Goal: Task Accomplishment & Management: Use online tool/utility

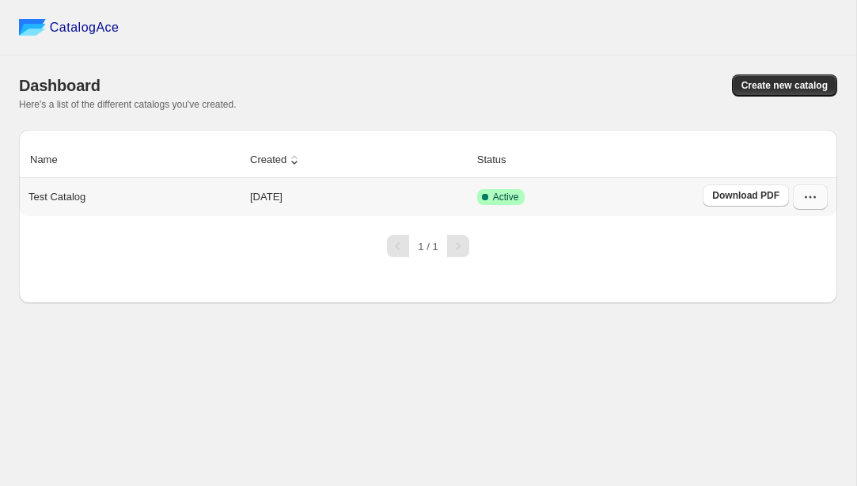
click at [811, 194] on icon "button" at bounding box center [810, 197] width 16 height 16
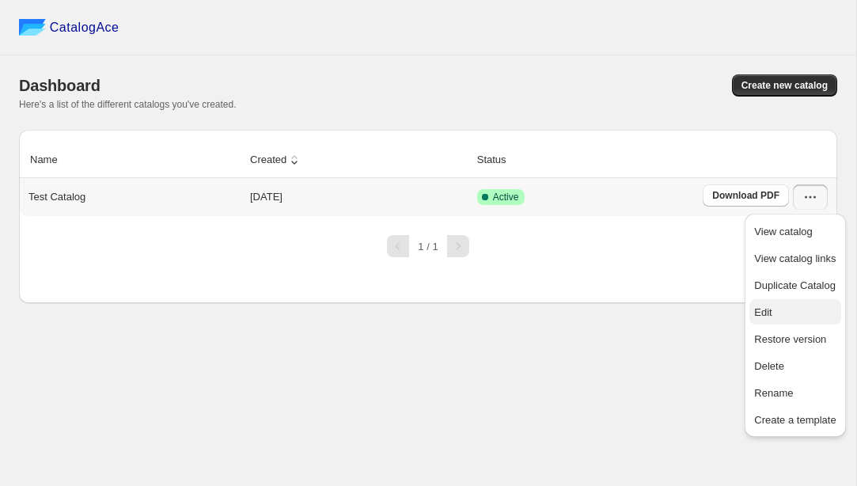
click at [787, 311] on span "Edit" at bounding box center [795, 313] width 82 height 16
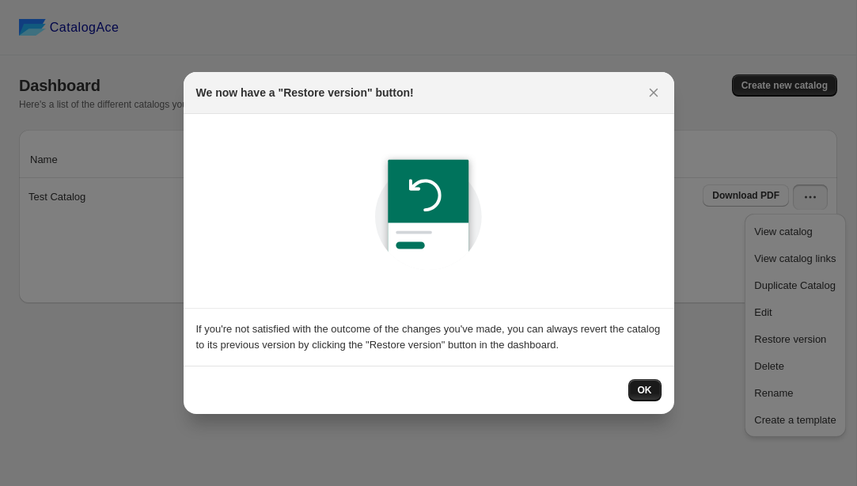
click at [633, 392] on button "OK" at bounding box center [644, 390] width 33 height 22
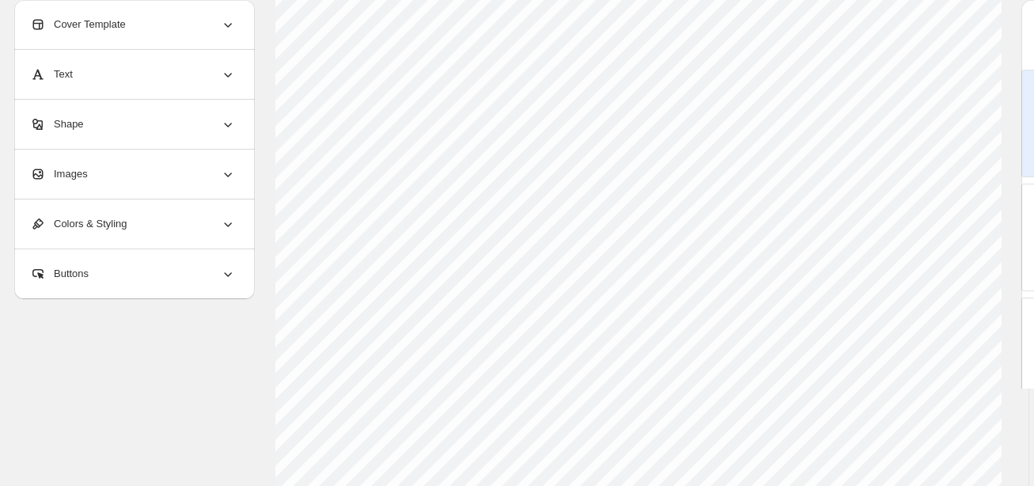
scroll to position [188, 0]
click at [112, 20] on span "Cover Template" at bounding box center [83, 25] width 96 height 16
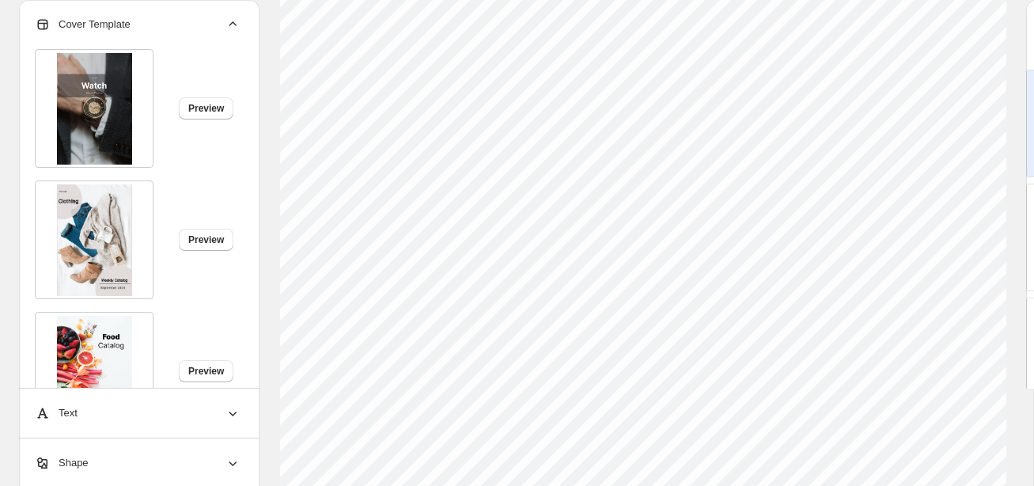
click at [112, 20] on span "Cover Template" at bounding box center [83, 25] width 96 height 16
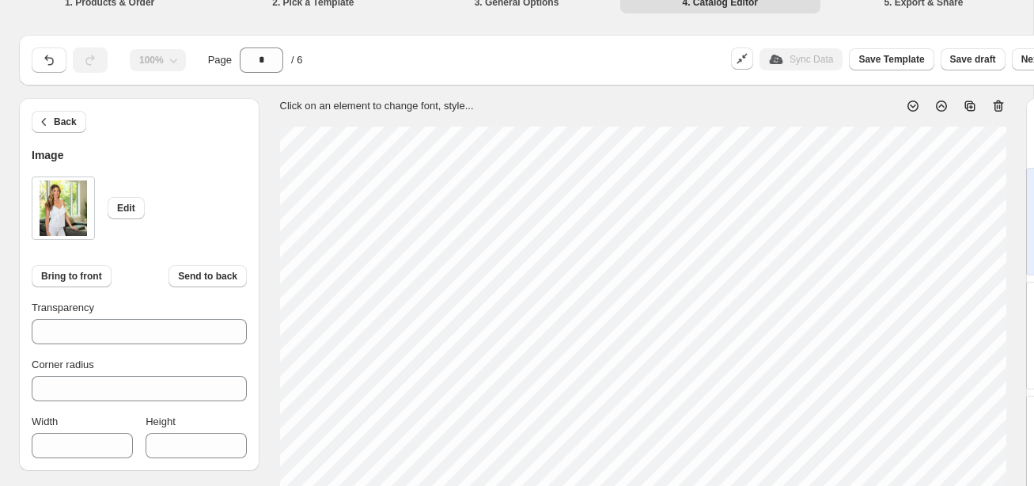
scroll to position [6, 0]
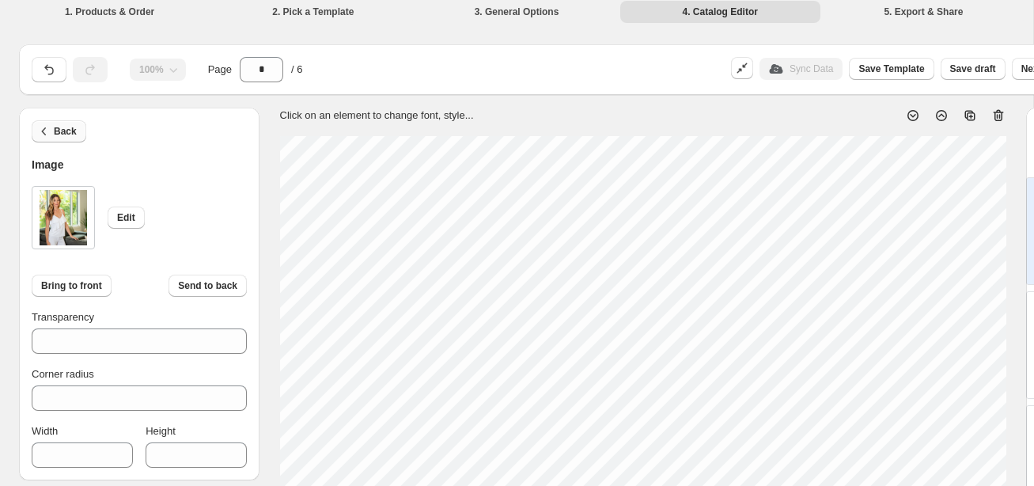
click at [67, 125] on button "Back" at bounding box center [59, 131] width 55 height 22
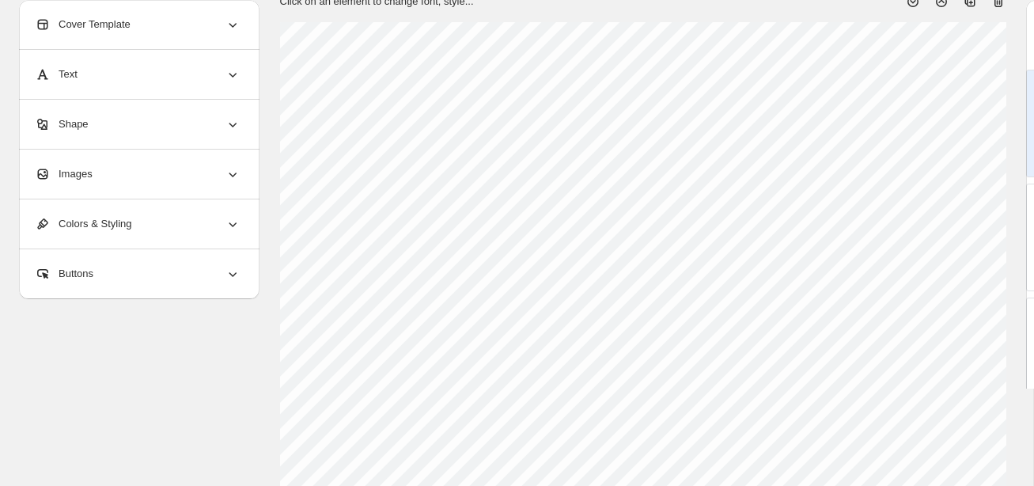
scroll to position [121, 0]
click at [150, 78] on div "Text" at bounding box center [138, 74] width 206 height 49
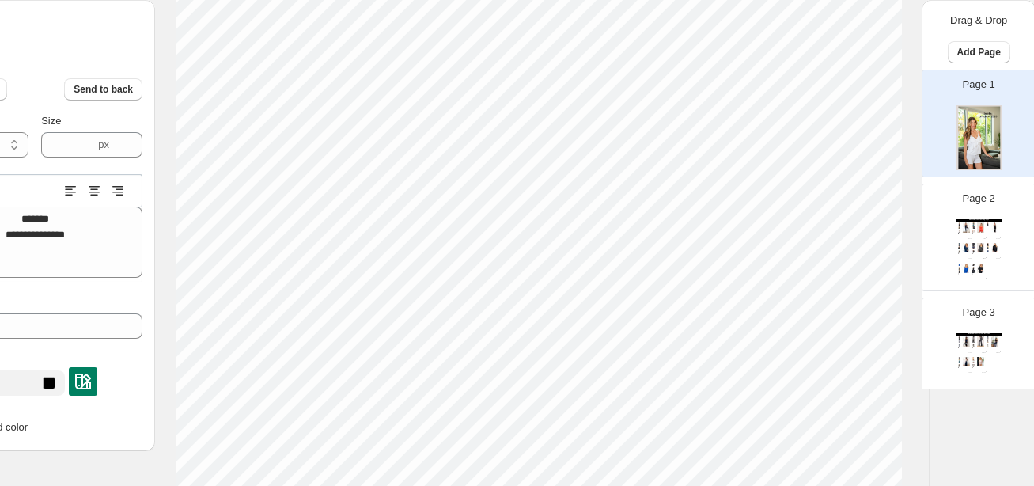
scroll to position [218, 106]
click at [856, 197] on p "Page 2" at bounding box center [978, 199] width 32 height 16
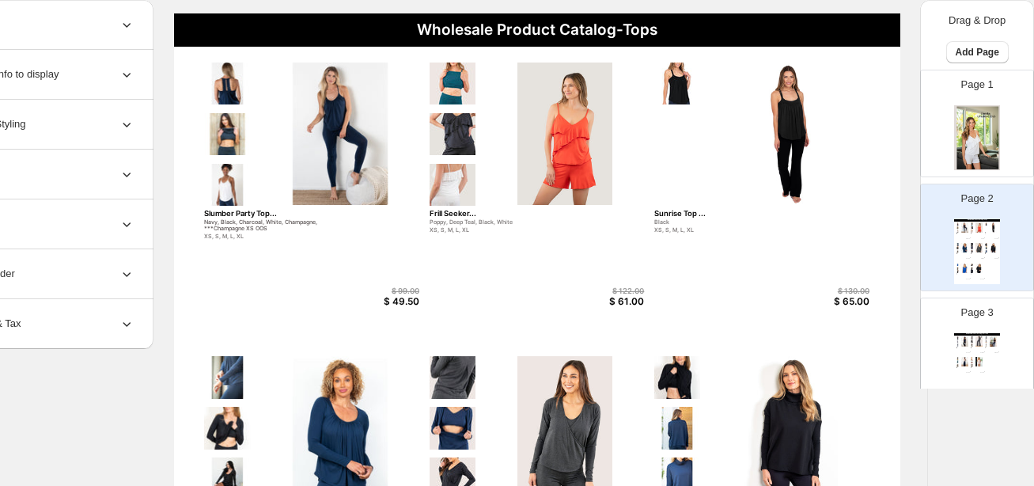
scroll to position [135, 106]
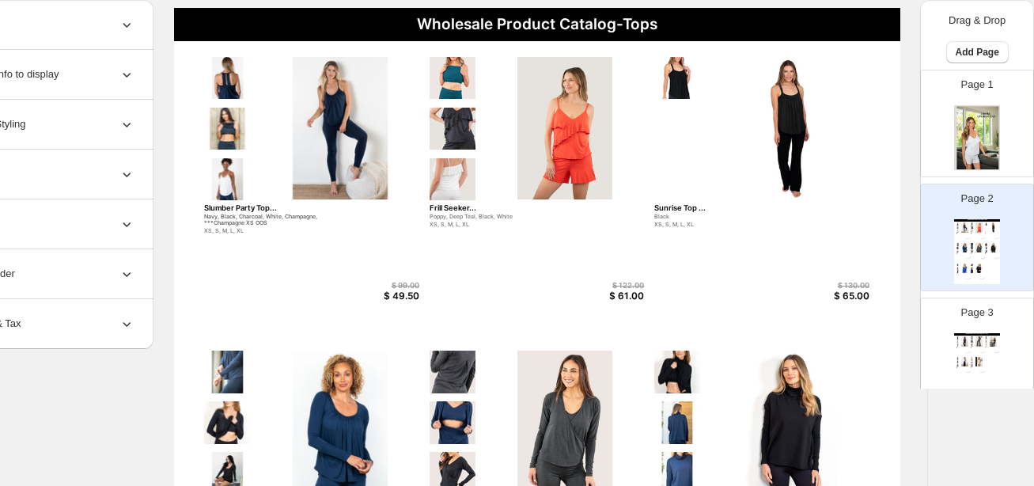
click at [856, 307] on div "Page 3 Wholesale Product Catalog-Bottoms Happy Hour Pant ... Black, Navy XS, S,…" at bounding box center [971, 345] width 100 height 106
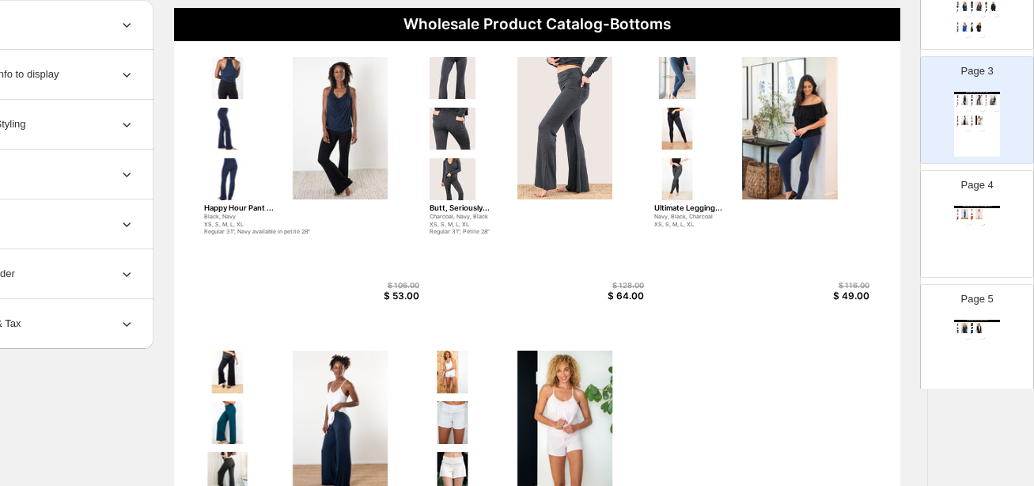
scroll to position [242, 0]
click at [856, 226] on div "Wholesale Product Catalog-Dresses/Nightgowns Lover Nightgown... Cobalt, Deep Te…" at bounding box center [977, 237] width 46 height 65
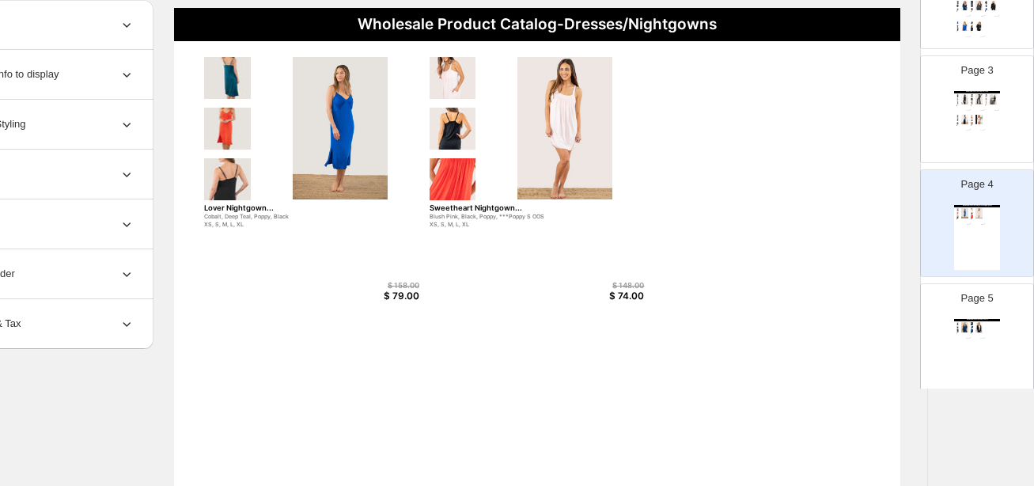
click at [856, 316] on div "Page 5 Wholesale Product Catalog-Layers The Soho ... Navy, Black XS, S, M, L, X…" at bounding box center [971, 331] width 100 height 106
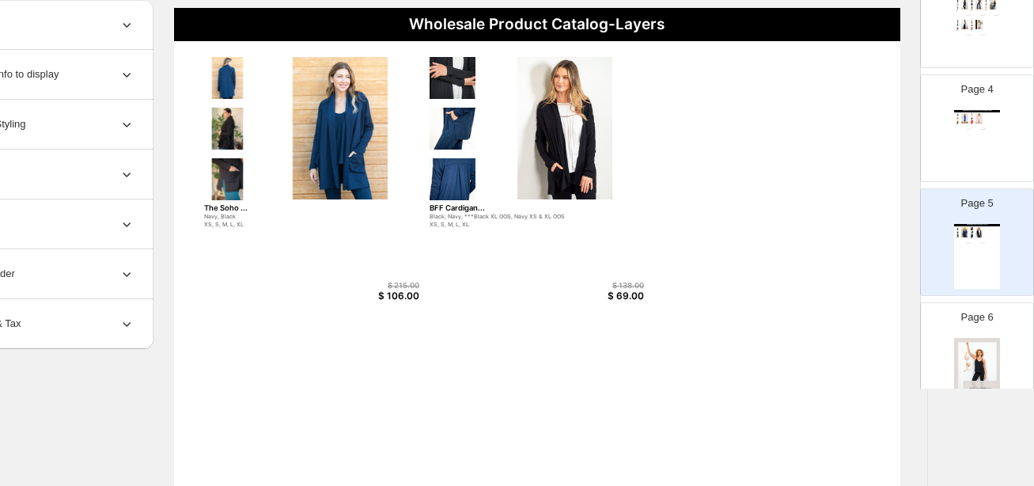
scroll to position [338, 0]
click at [856, 338] on img at bounding box center [977, 369] width 46 height 65
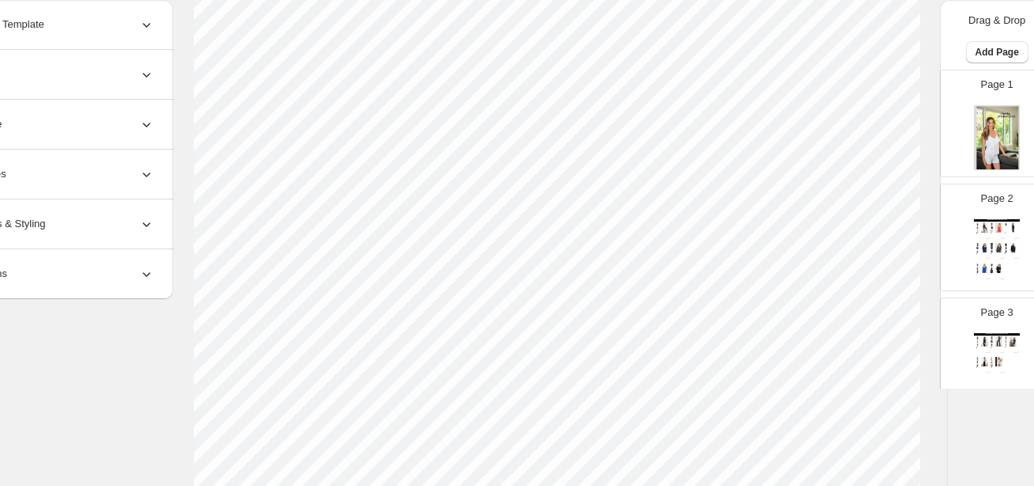
scroll to position [355, 86]
click at [856, 121] on img at bounding box center [997, 137] width 46 height 65
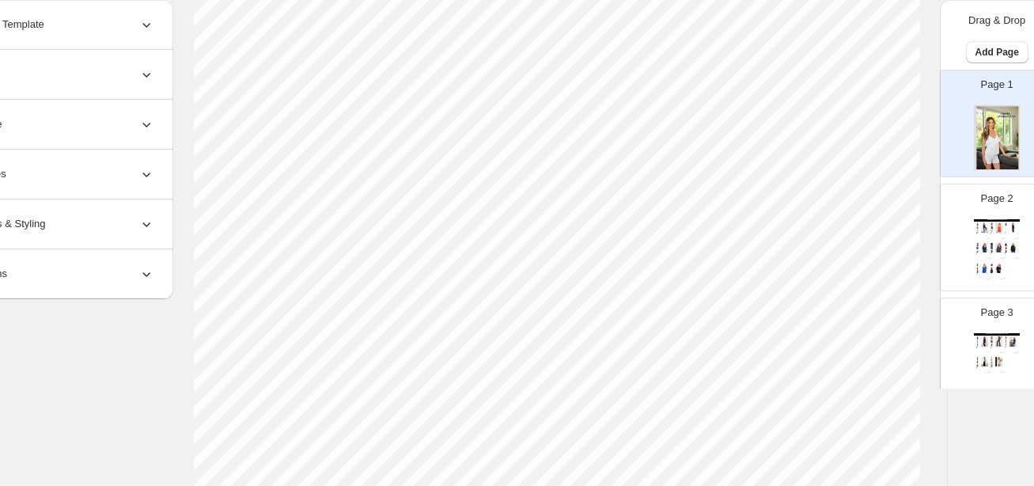
scroll to position [163, 86]
click at [856, 220] on div "Page 2 Wholesale Product Catalog-Tops Slumber Party Top... Navy, Black, Charcoa…" at bounding box center [991, 231] width 100 height 106
type input "*"
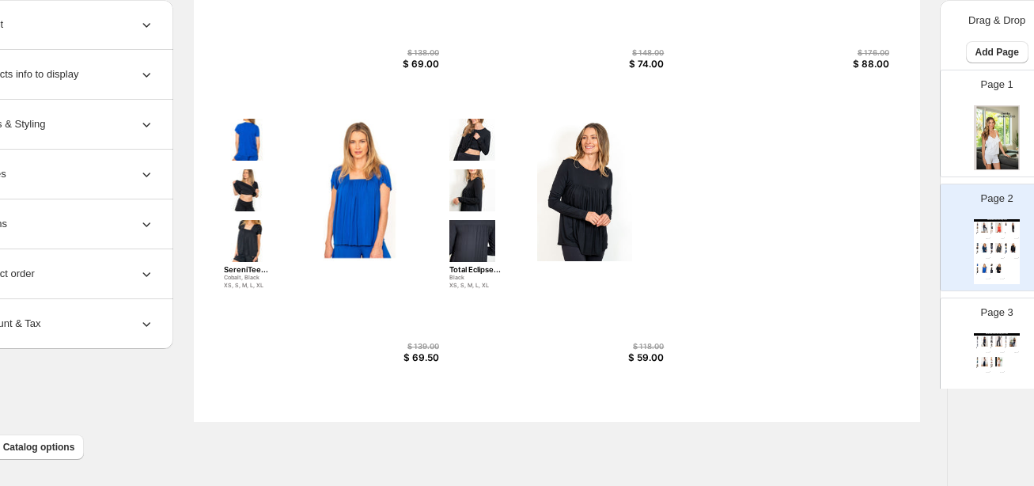
scroll to position [661, 0]
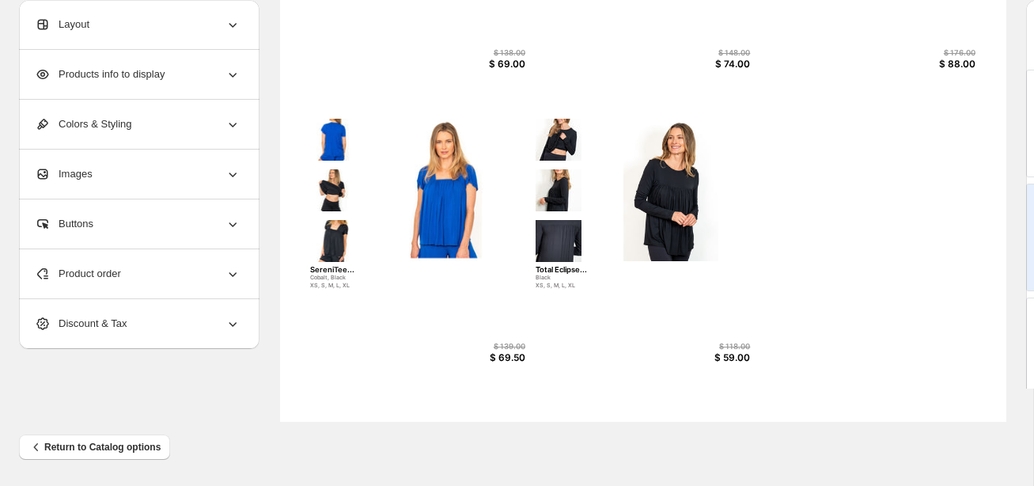
click at [145, 275] on div "Product order" at bounding box center [138, 273] width 206 height 49
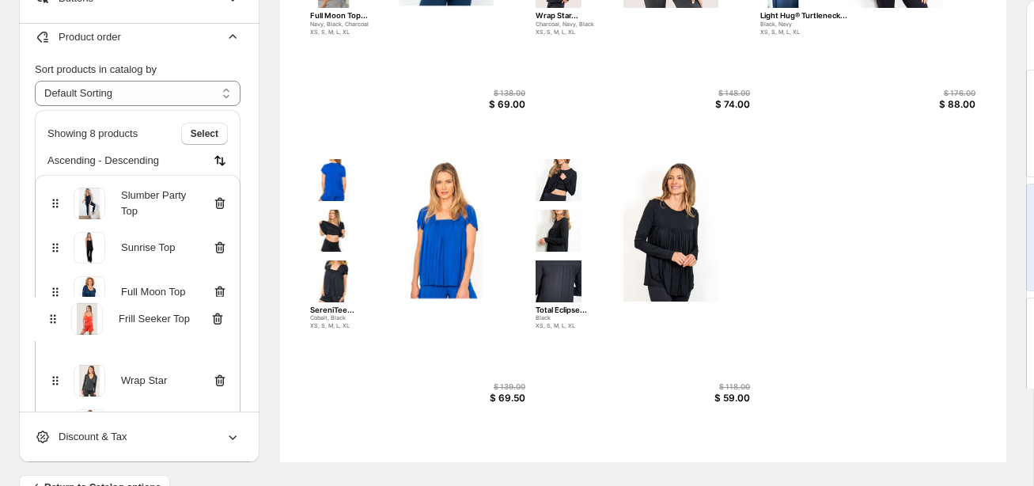
scroll to position [17, 0]
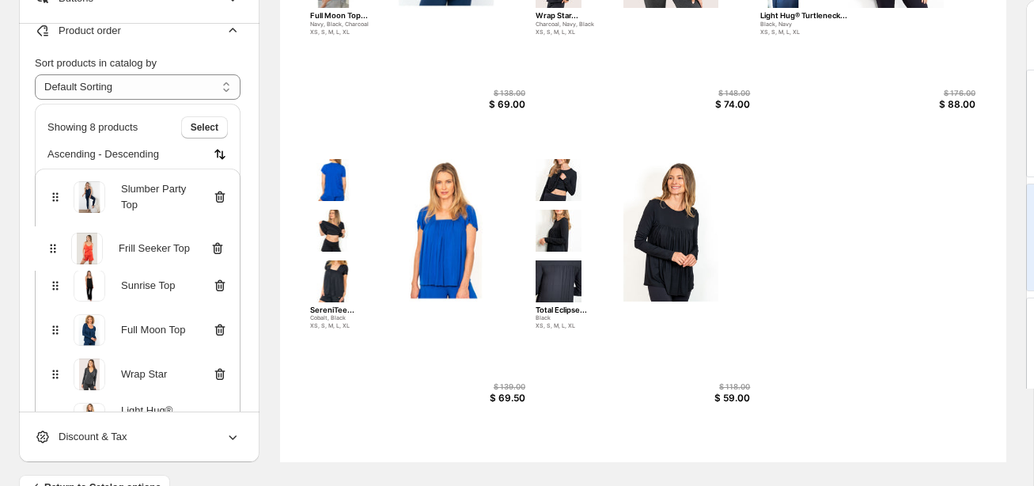
click at [55, 256] on div "Slumber Party Top Frill Seeker Top Sunrise Top Full Moon Top Wrap Star Light Hu…" at bounding box center [138, 352] width 206 height 367
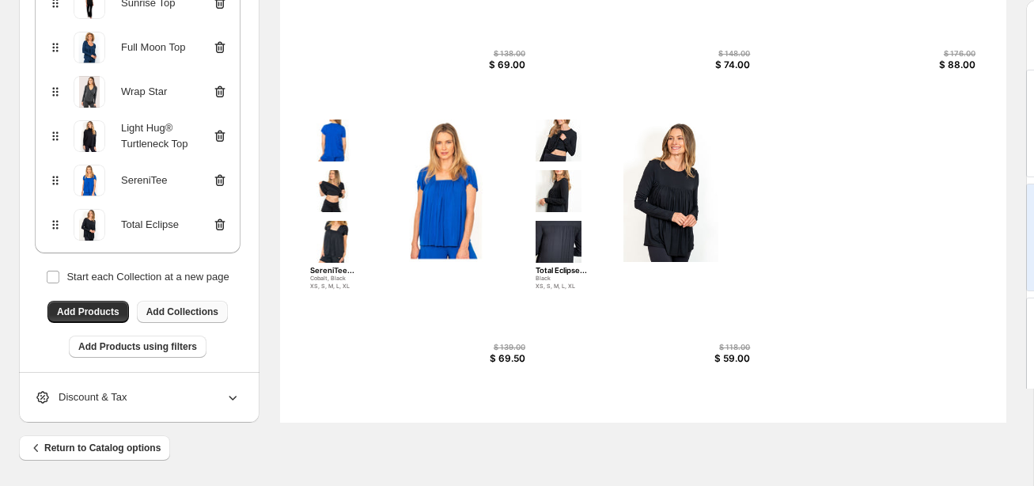
scroll to position [275, 0]
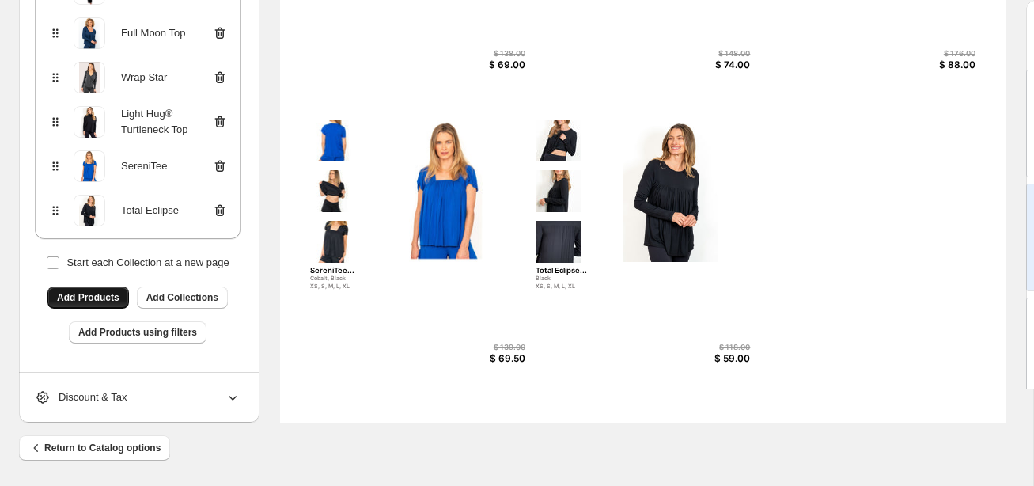
click at [89, 298] on span "Add Products" at bounding box center [88, 297] width 63 height 13
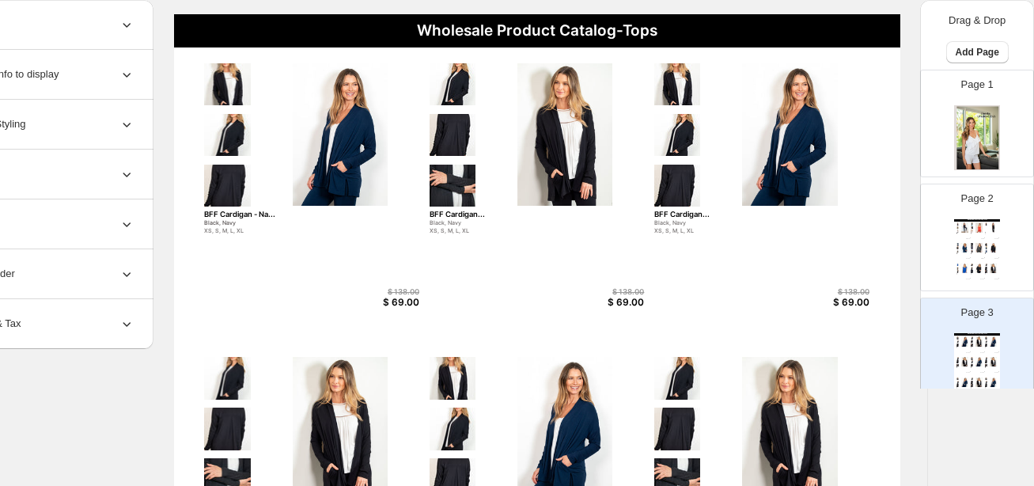
scroll to position [131, 106]
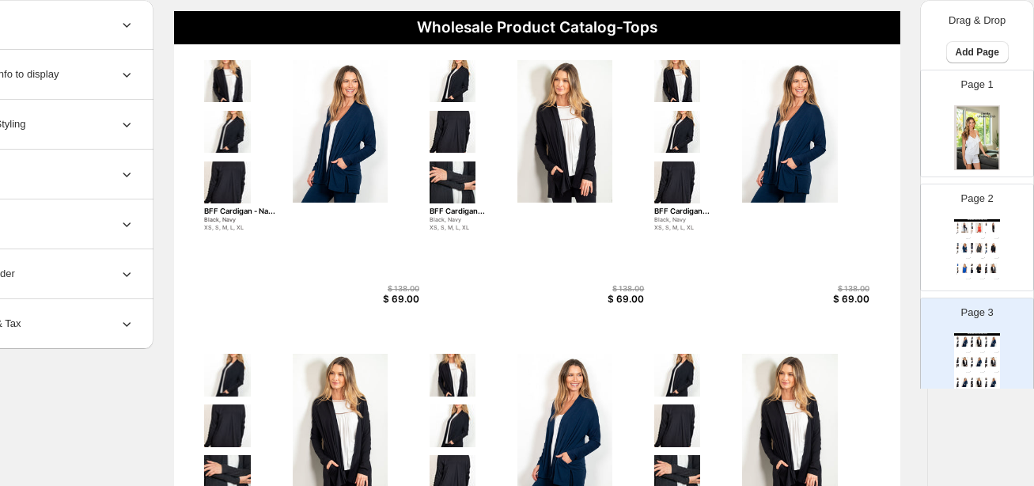
click at [856, 245] on img at bounding box center [965, 247] width 10 height 9
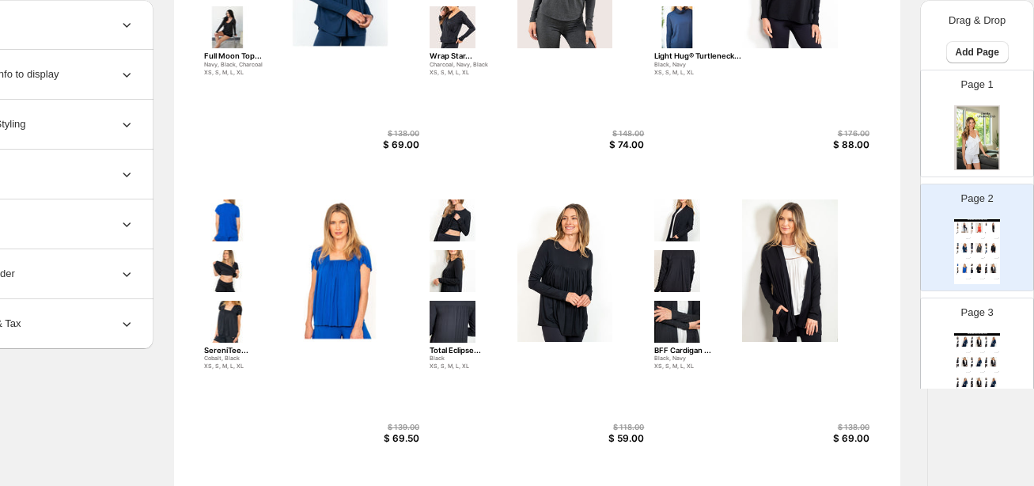
scroll to position [661, 106]
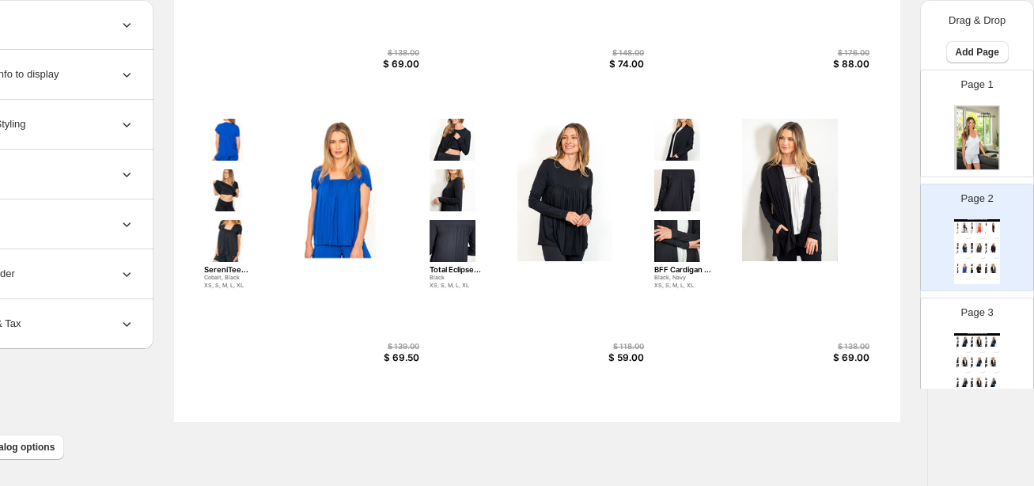
click at [856, 317] on div "Page 3 Wholesale Product Catalog-Tops BFF Cardigan - Na... Black, Navy XS, S, M…" at bounding box center [971, 345] width 100 height 106
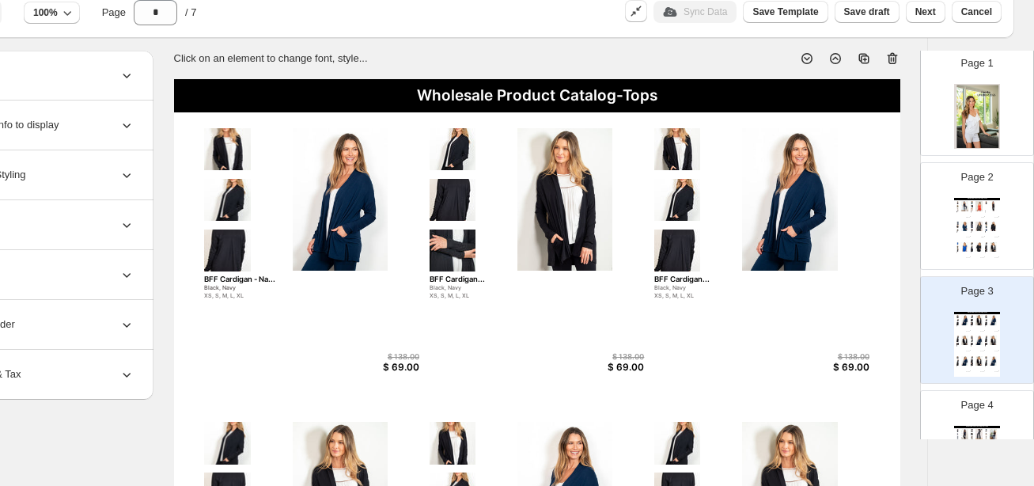
scroll to position [0, 106]
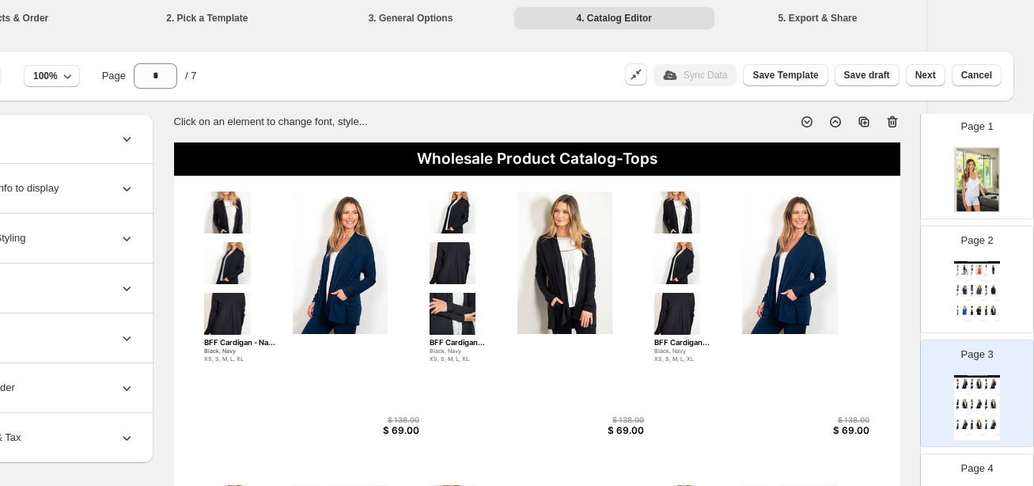
click at [856, 117] on icon at bounding box center [893, 122] width 16 height 16
type input "*"
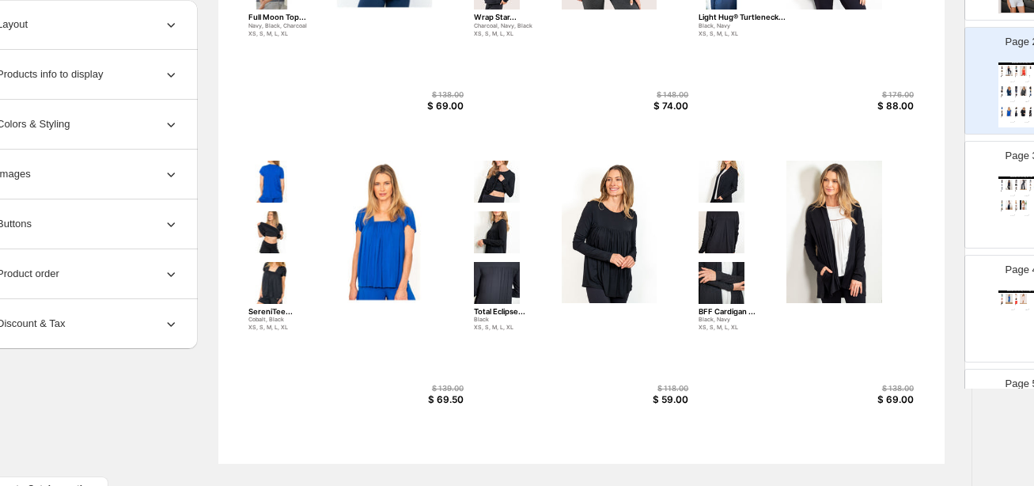
scroll to position [619, 55]
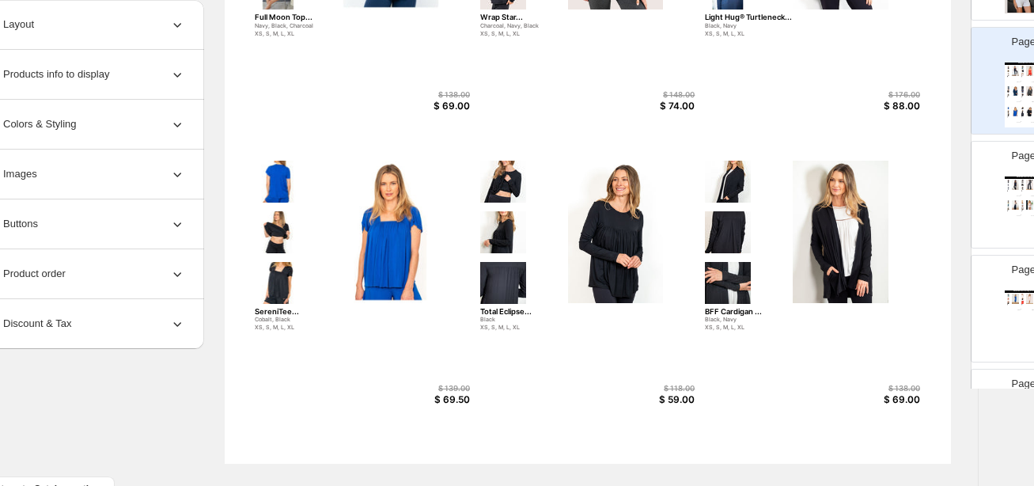
click at [90, 271] on div "Product order" at bounding box center [82, 273] width 206 height 49
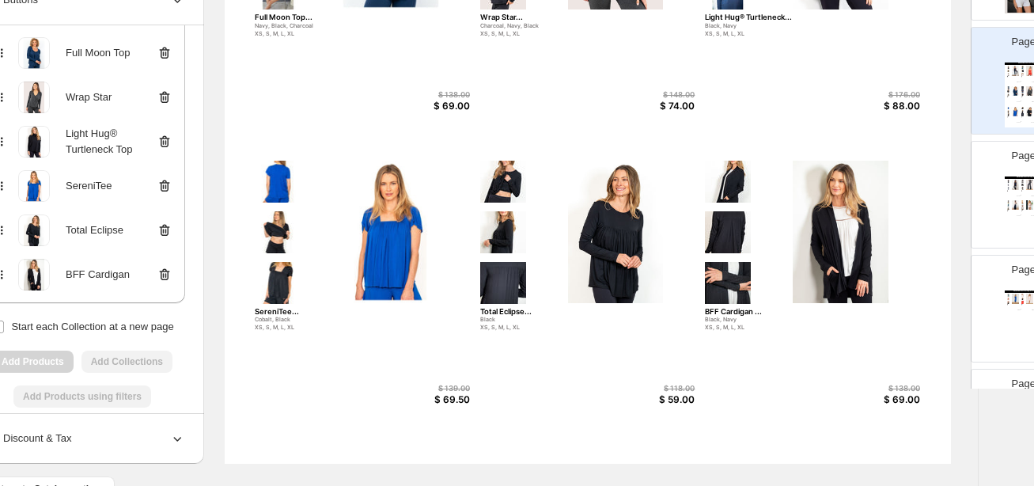
scroll to position [313, 0]
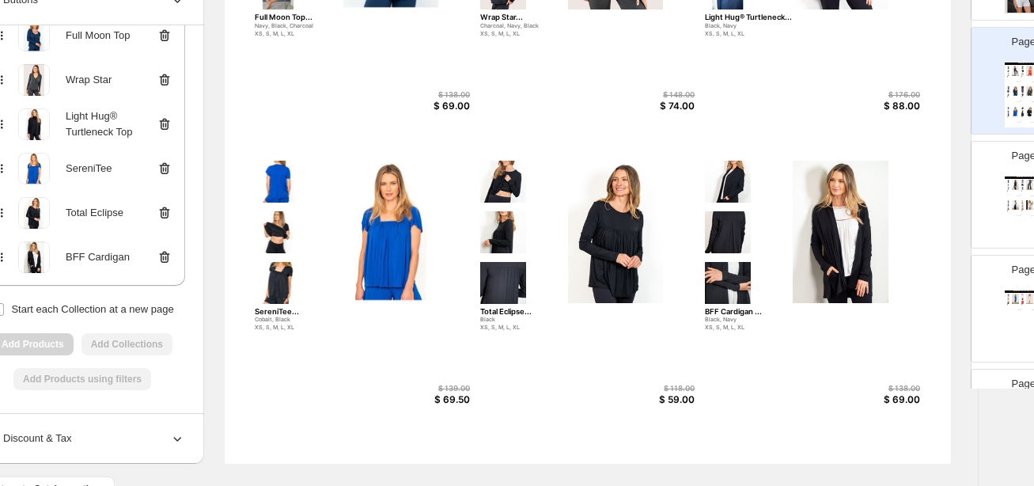
click at [738, 311] on div "BFF Cardigan ..." at bounding box center [812, 311] width 215 height 9
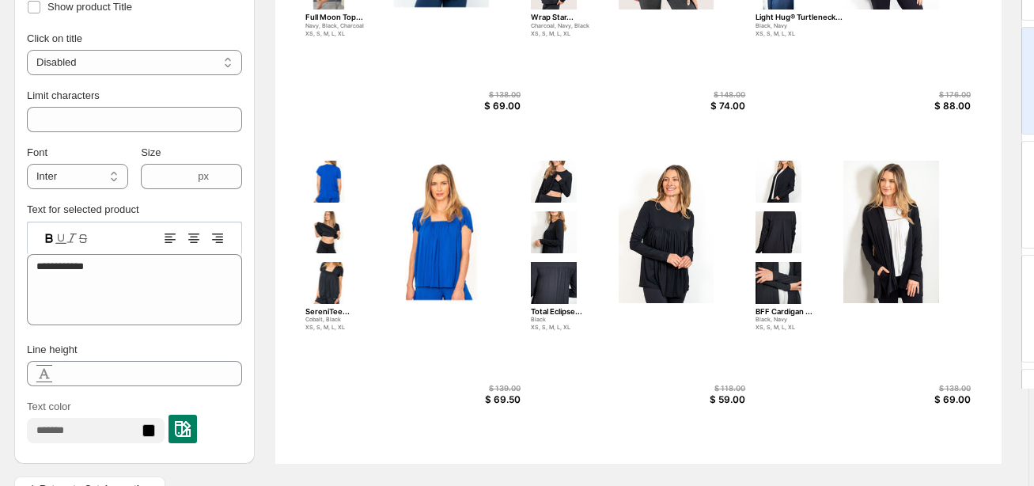
scroll to position [619, 6]
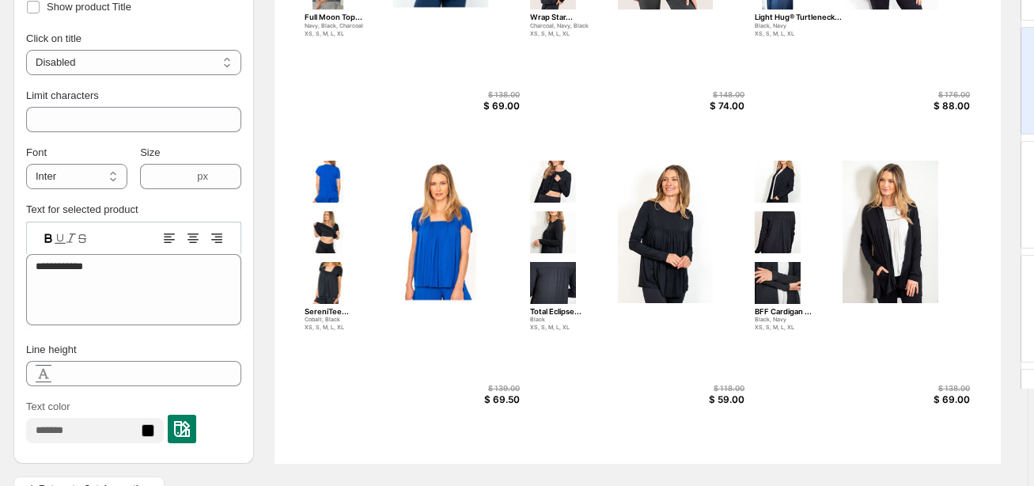
click at [772, 312] on div "BFF Cardigan ..." at bounding box center [862, 311] width 215 height 9
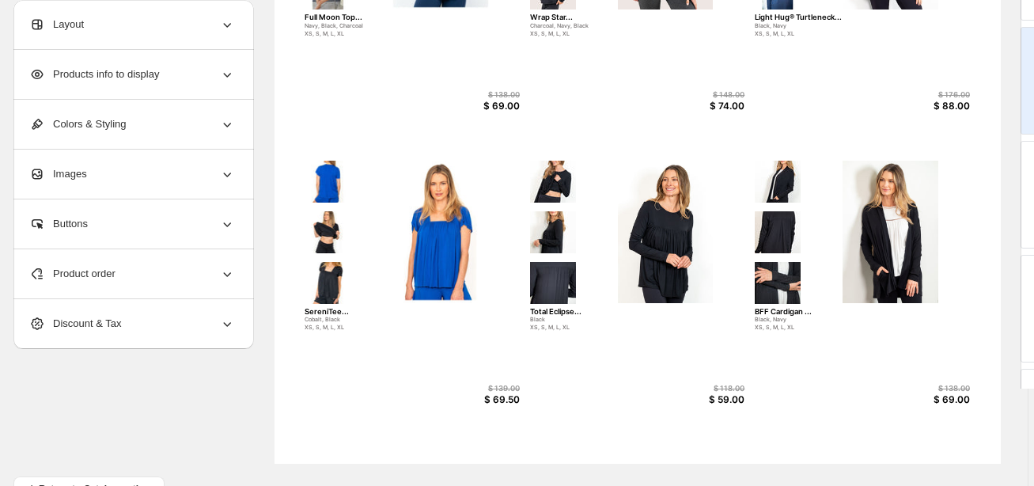
click at [772, 312] on div "BFF Cardigan ..." at bounding box center [862, 311] width 215 height 9
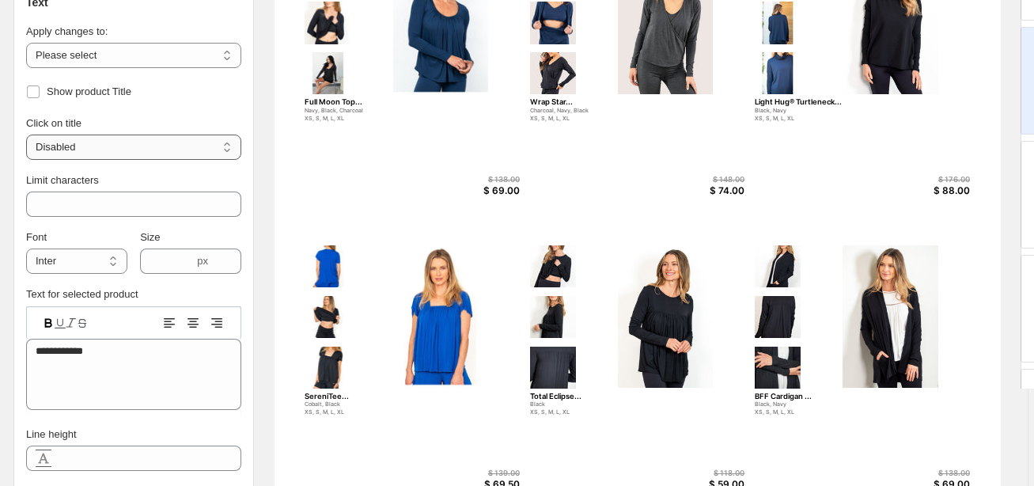
scroll to position [538, 6]
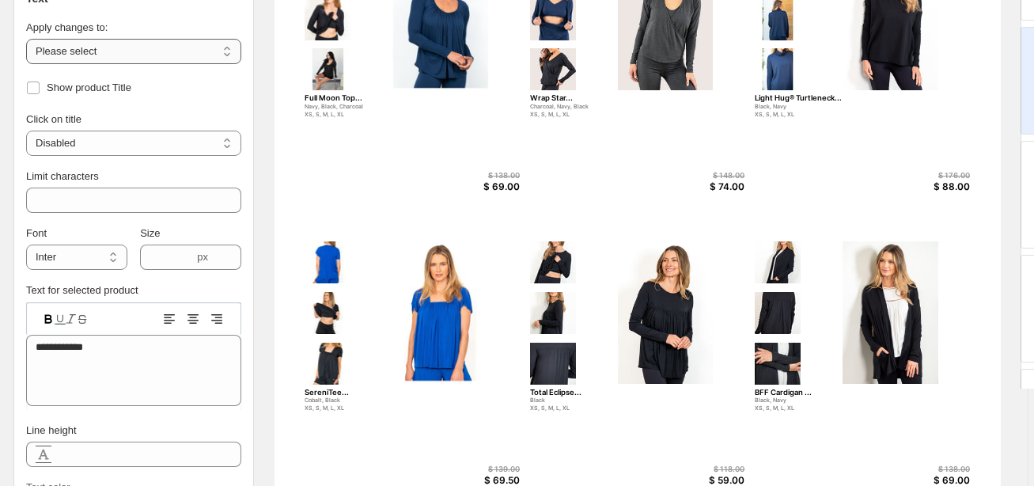
click at [84, 45] on select "**********" at bounding box center [133, 51] width 215 height 25
select select "**********"
click at [26, 39] on select "**********" at bounding box center [133, 51] width 215 height 25
click at [90, 51] on select "**********" at bounding box center [133, 51] width 215 height 25
click at [26, 39] on select "**********" at bounding box center [133, 51] width 215 height 25
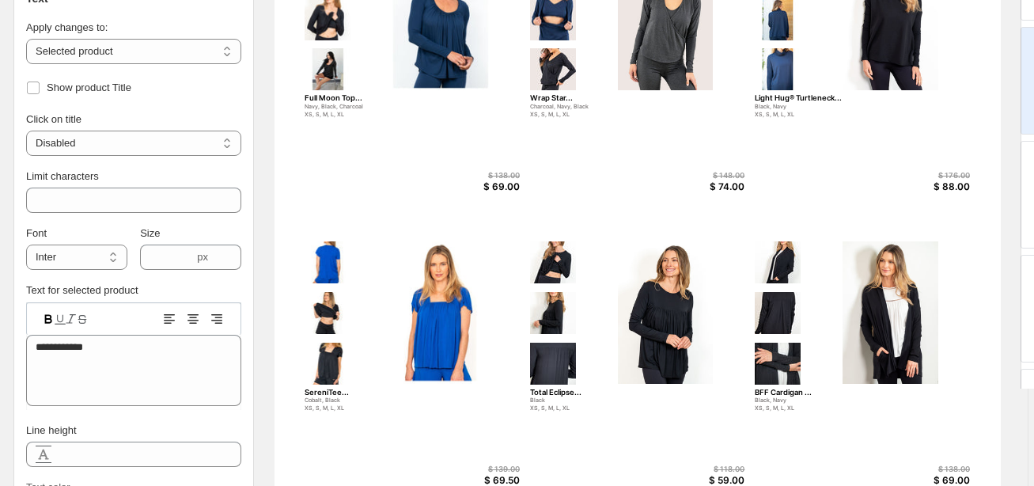
click at [856, 308] on img at bounding box center [890, 312] width 158 height 142
select select "*******"
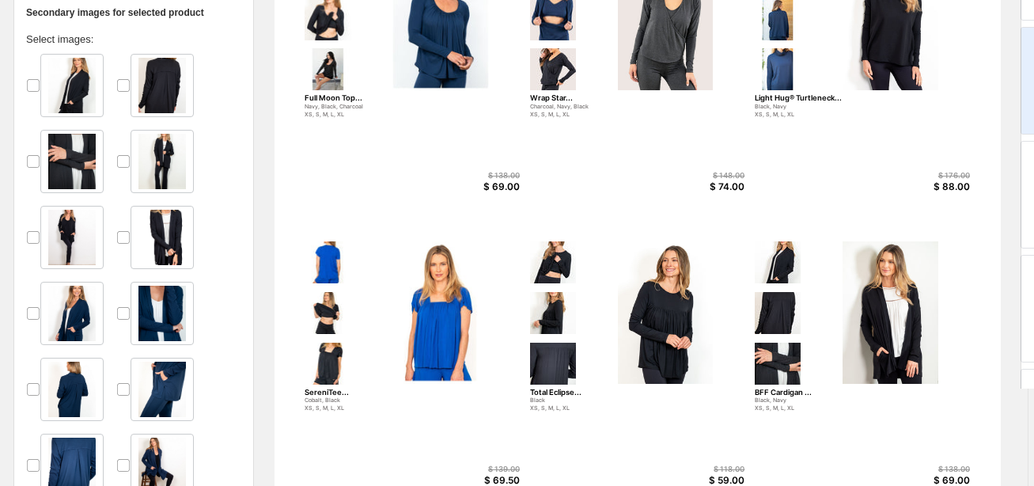
click at [784, 390] on div "BFF Cardigan ..." at bounding box center [862, 392] width 215 height 9
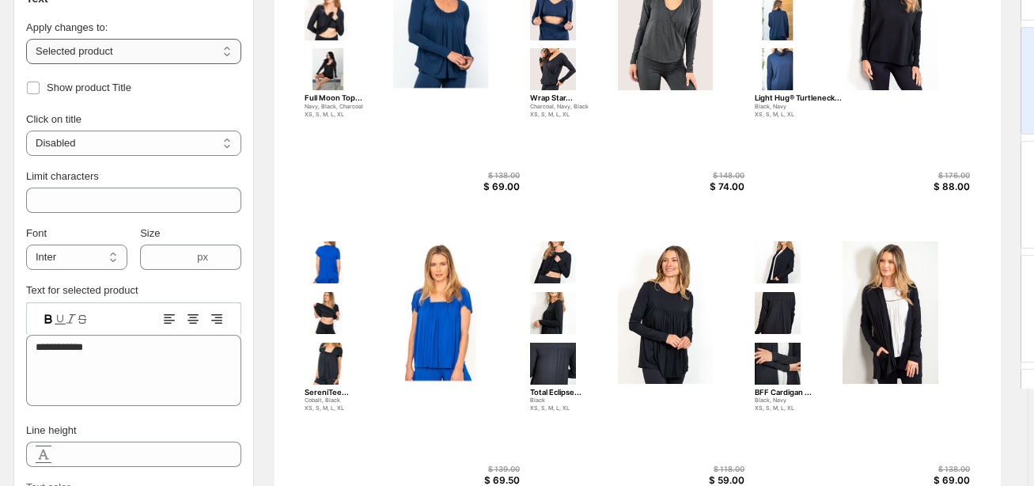
click at [127, 57] on select "**********" at bounding box center [133, 51] width 215 height 25
click at [26, 39] on select "**********" at bounding box center [133, 51] width 215 height 25
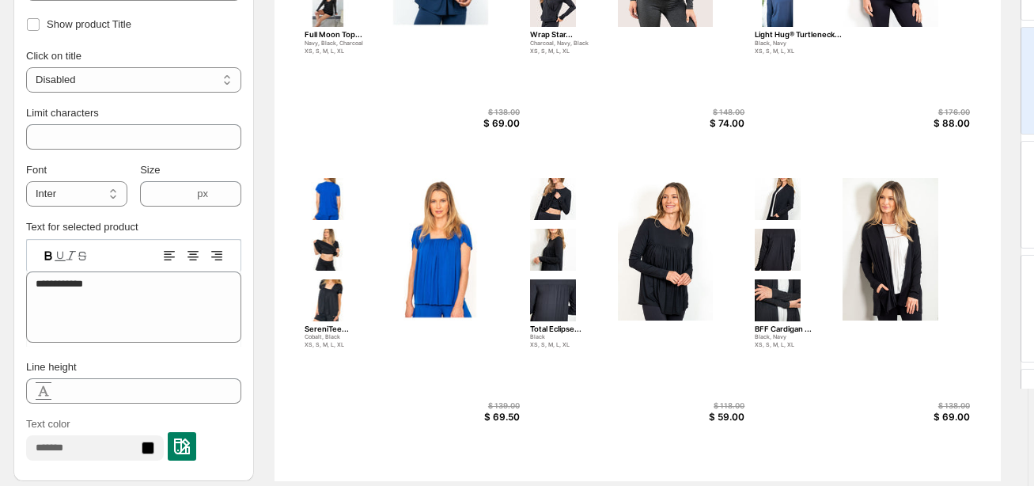
scroll to position [602, 6]
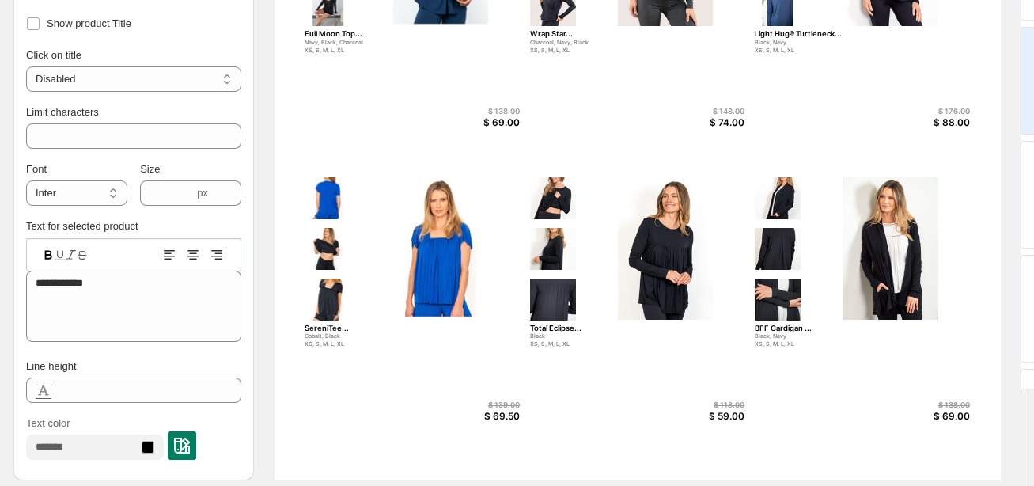
click at [796, 324] on div "BFF Cardigan ..." at bounding box center [862, 328] width 215 height 9
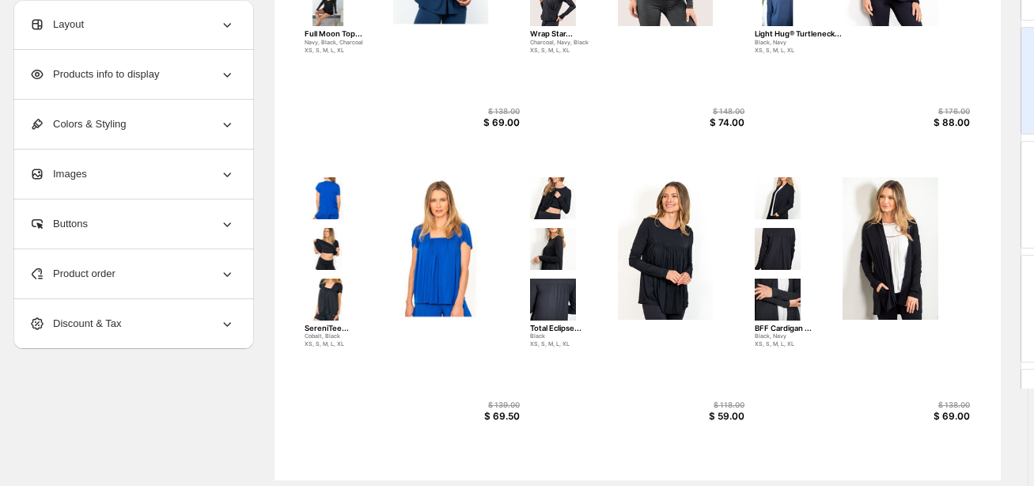
click at [783, 326] on div "BFF Cardigan ..." at bounding box center [862, 328] width 215 height 9
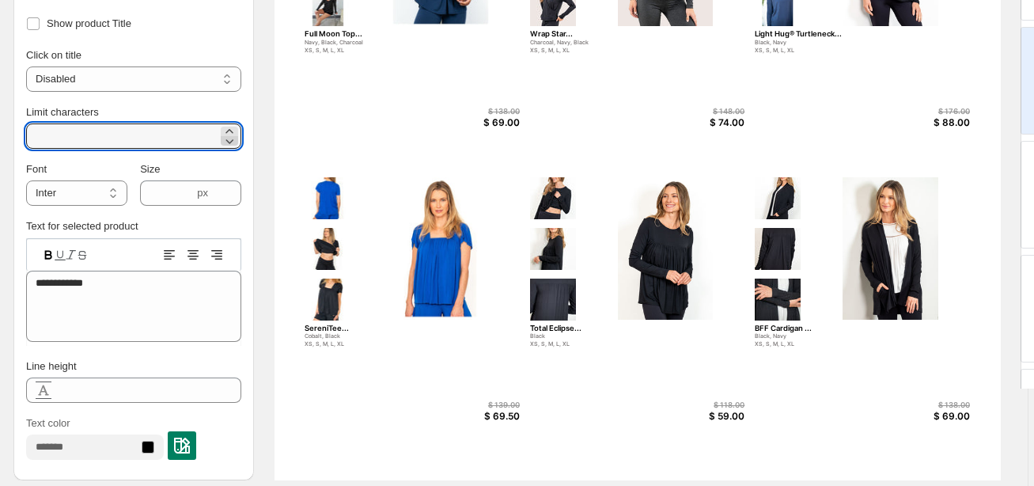
click at [226, 141] on icon at bounding box center [230, 141] width 16 height 16
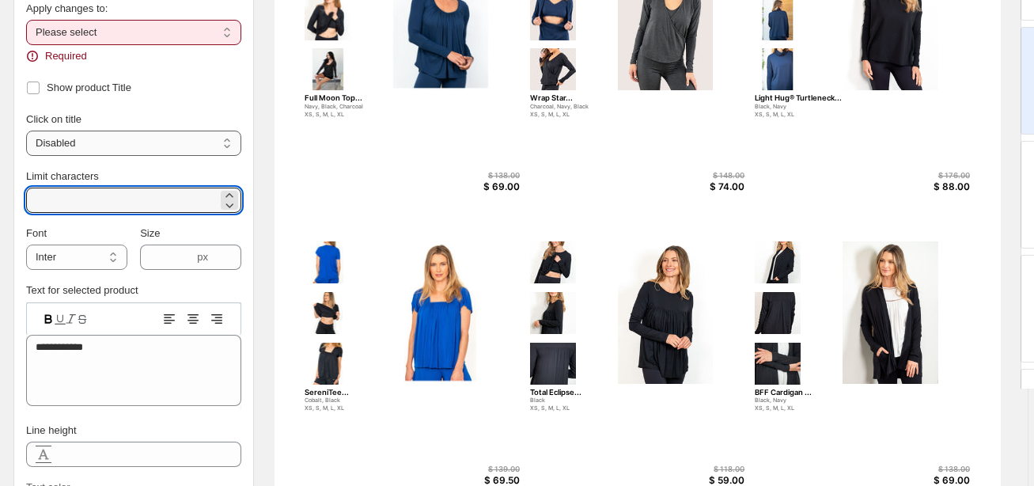
scroll to position [523, 6]
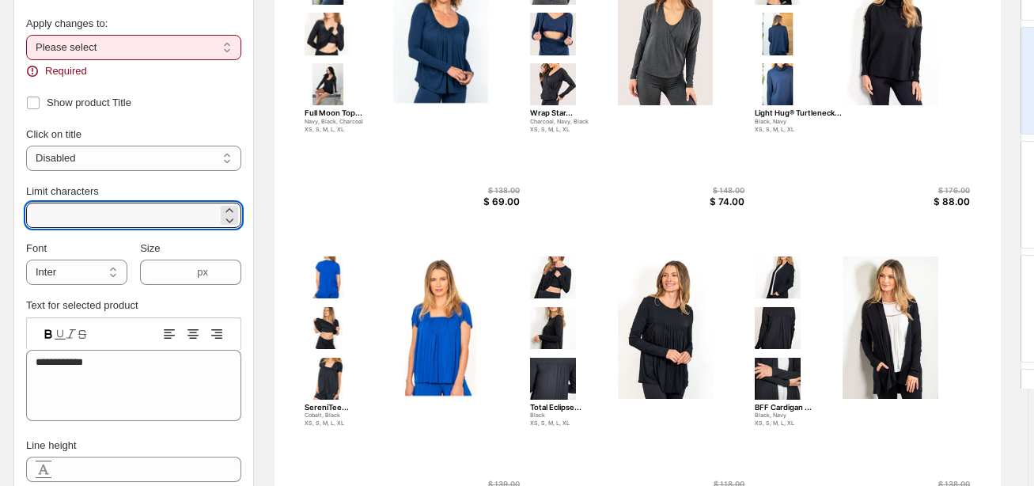
click at [132, 33] on div "**********" at bounding box center [133, 47] width 215 height 63
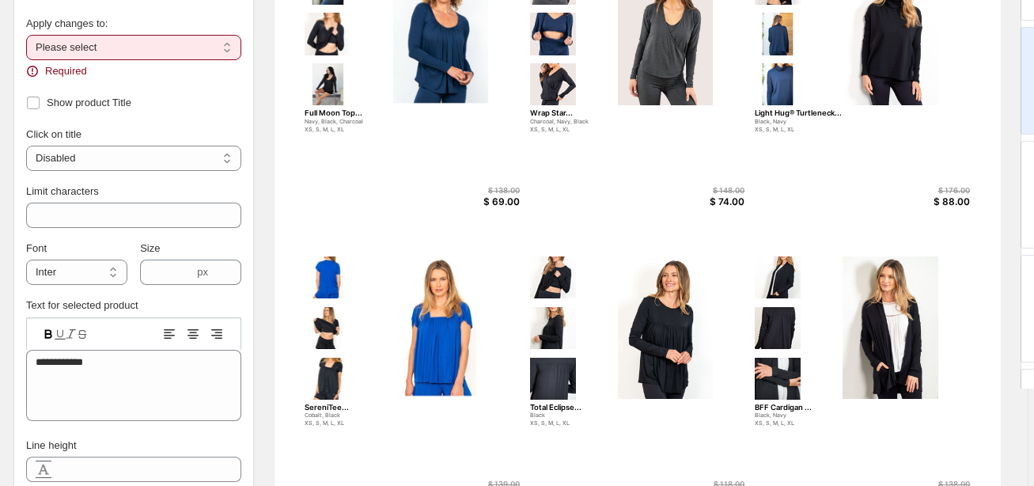
click at [125, 47] on select "**********" at bounding box center [133, 47] width 215 height 25
select select "**********"
click at [26, 54] on select "**********" at bounding box center [133, 47] width 215 height 25
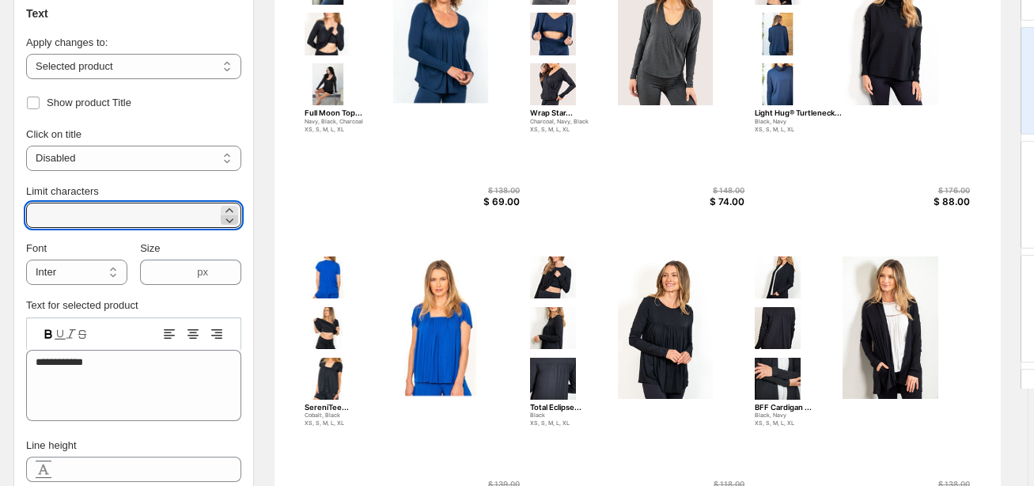
click at [226, 222] on icon at bounding box center [230, 220] width 16 height 16
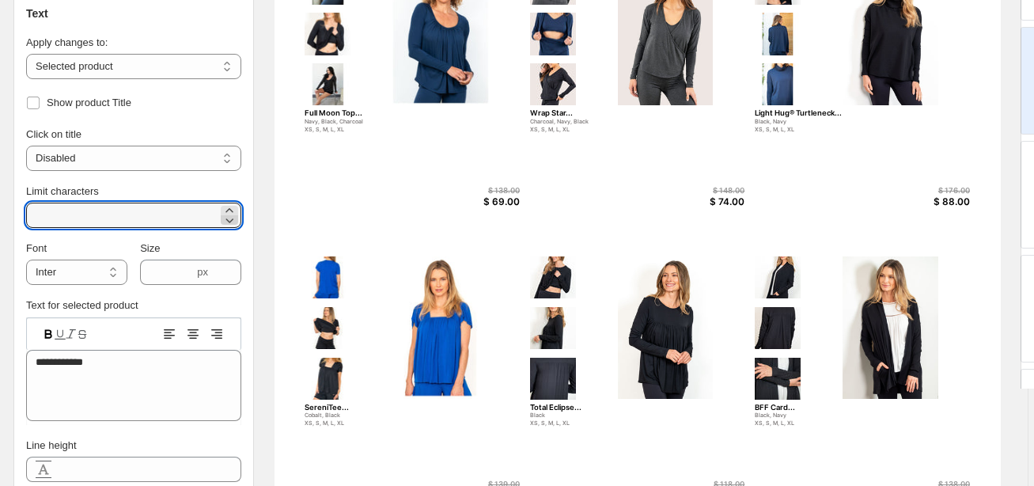
click at [226, 222] on icon at bounding box center [230, 220] width 16 height 16
click at [233, 203] on icon at bounding box center [230, 211] width 16 height 16
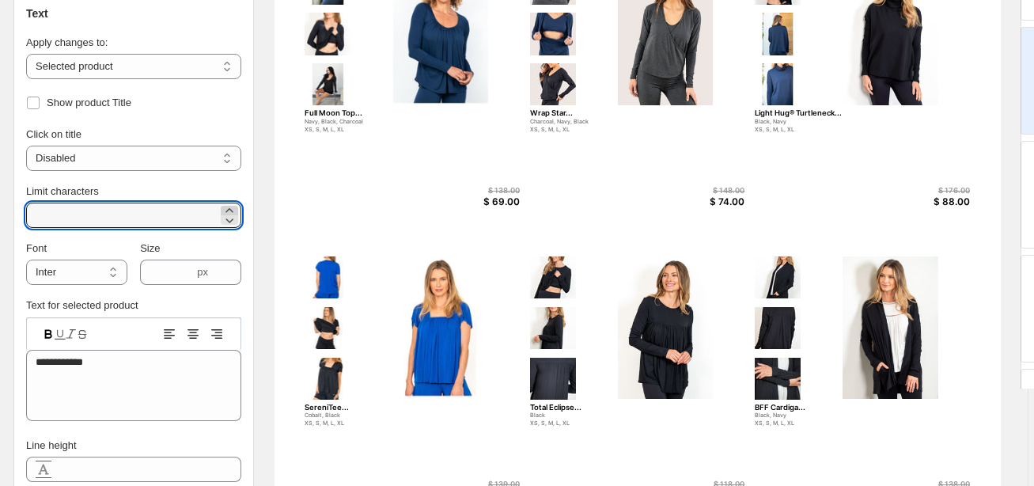
click at [233, 203] on icon at bounding box center [230, 211] width 16 height 16
click at [234, 220] on icon at bounding box center [230, 220] width 16 height 16
click at [223, 205] on icon at bounding box center [230, 211] width 16 height 16
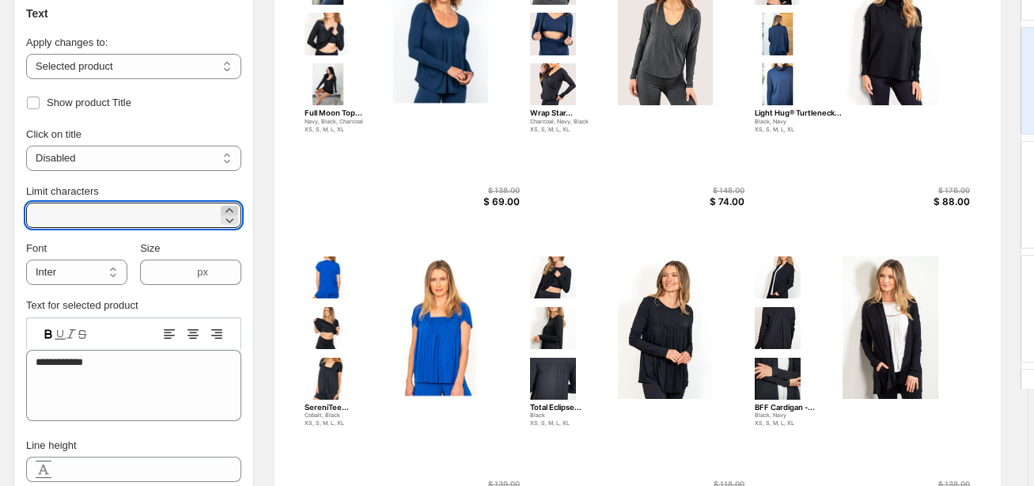
click at [223, 205] on icon at bounding box center [230, 211] width 16 height 16
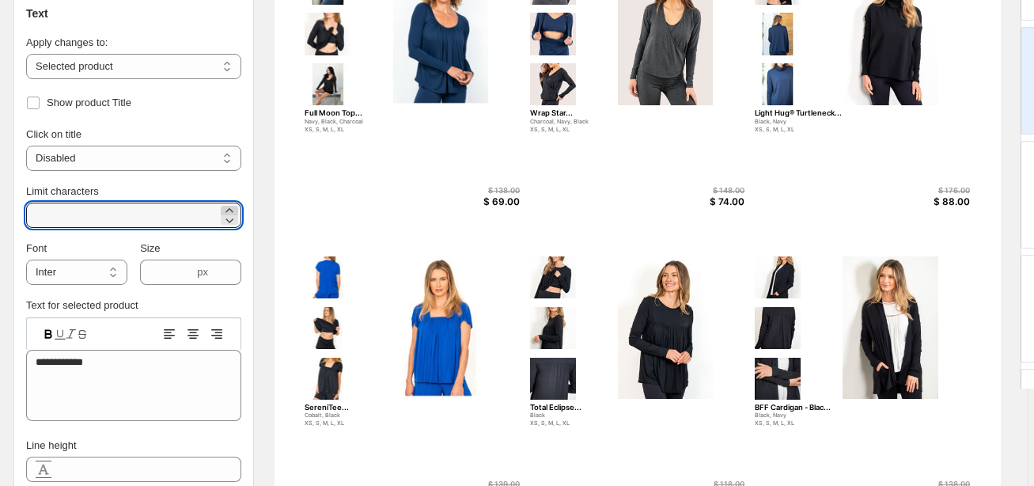
click at [223, 205] on icon at bounding box center [230, 211] width 16 height 16
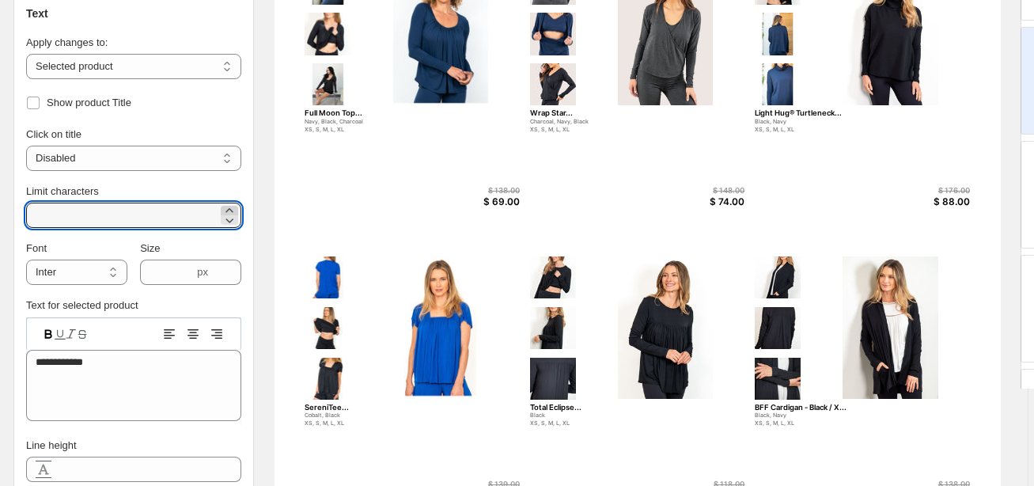
click at [223, 205] on icon at bounding box center [230, 211] width 16 height 16
click at [232, 220] on icon at bounding box center [230, 220] width 8 height 5
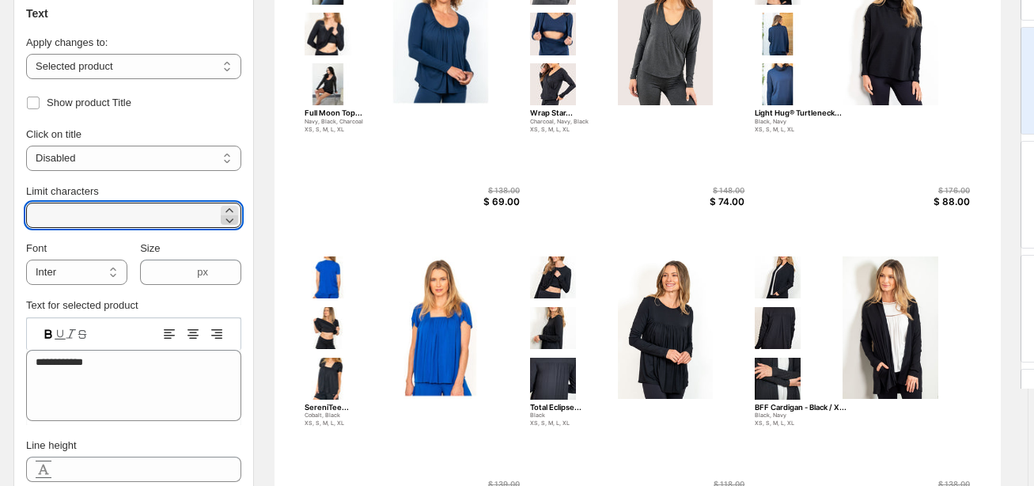
click at [232, 220] on icon at bounding box center [230, 220] width 8 height 5
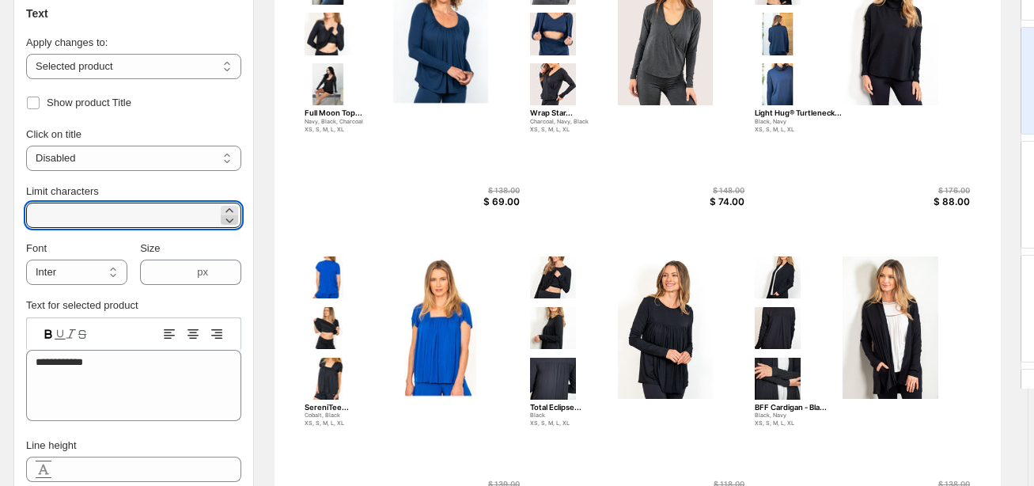
click at [232, 220] on icon at bounding box center [230, 220] width 8 height 5
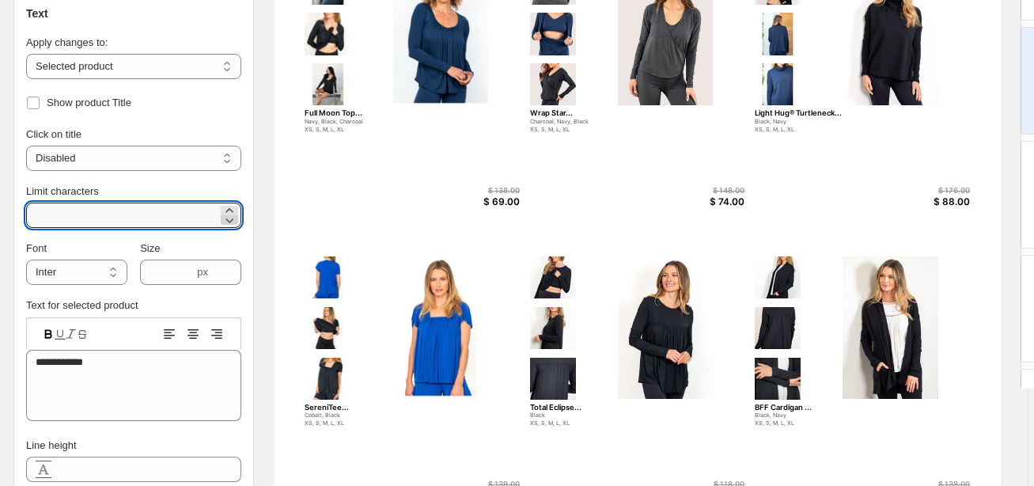
click at [232, 220] on icon at bounding box center [230, 220] width 8 height 5
click at [232, 211] on icon at bounding box center [229, 210] width 7 height 4
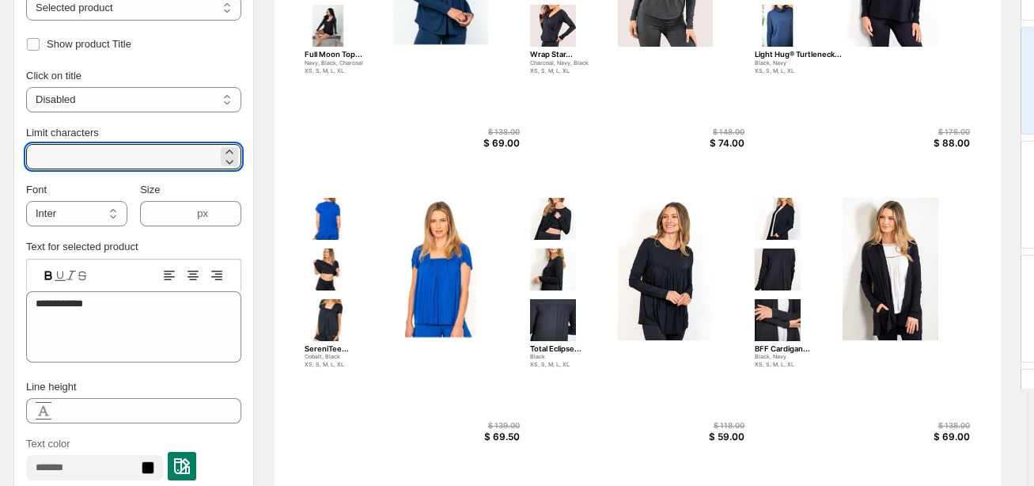
scroll to position [586, 6]
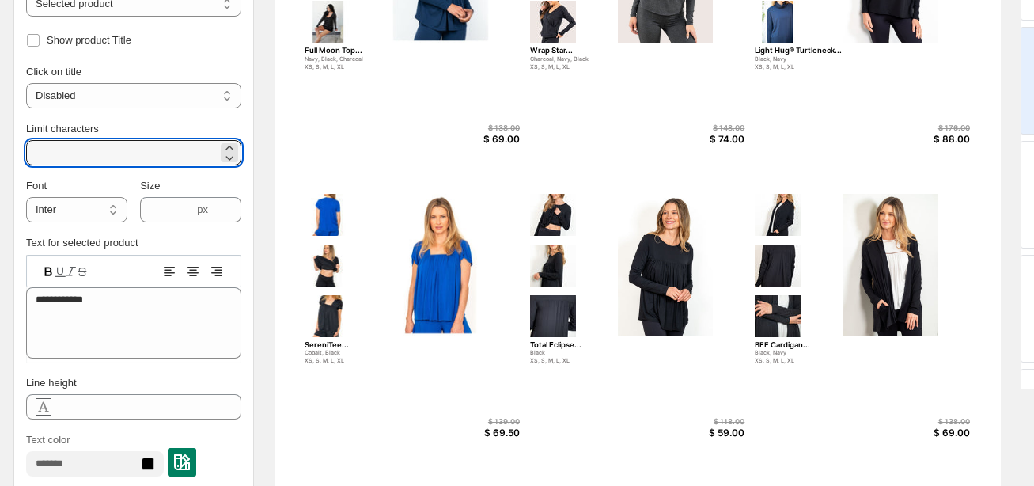
click at [768, 362] on div "XS, S, M, L, XL" at bounding box center [829, 361] width 148 height 7
type input "**"
type input "***"
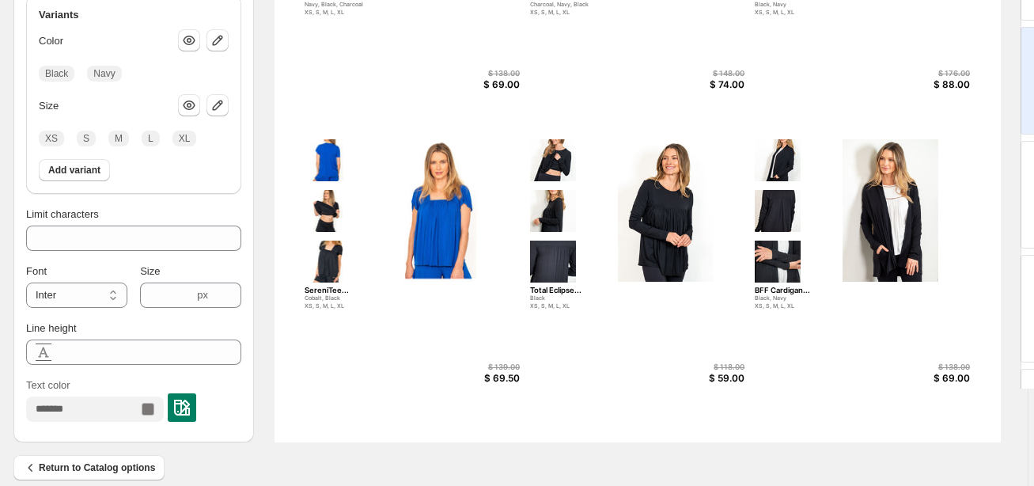
scroll to position [661, 6]
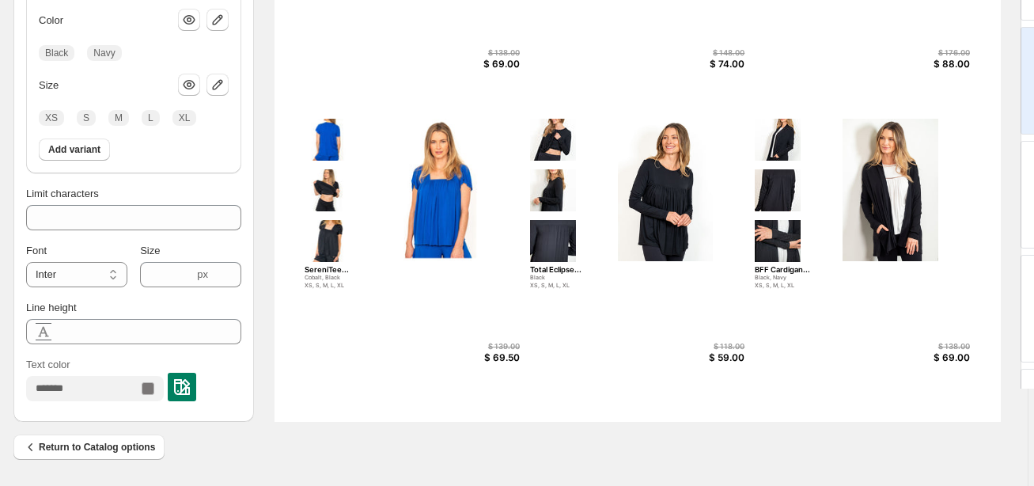
click at [775, 285] on div "XS, S, M, L, XL" at bounding box center [829, 286] width 148 height 7
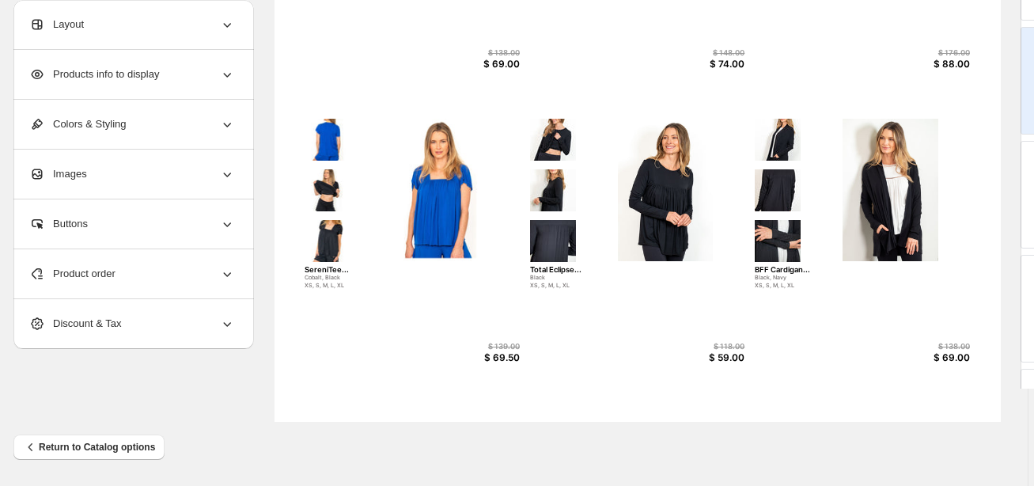
click at [769, 279] on div "Black, Navy" at bounding box center [829, 278] width 148 height 7
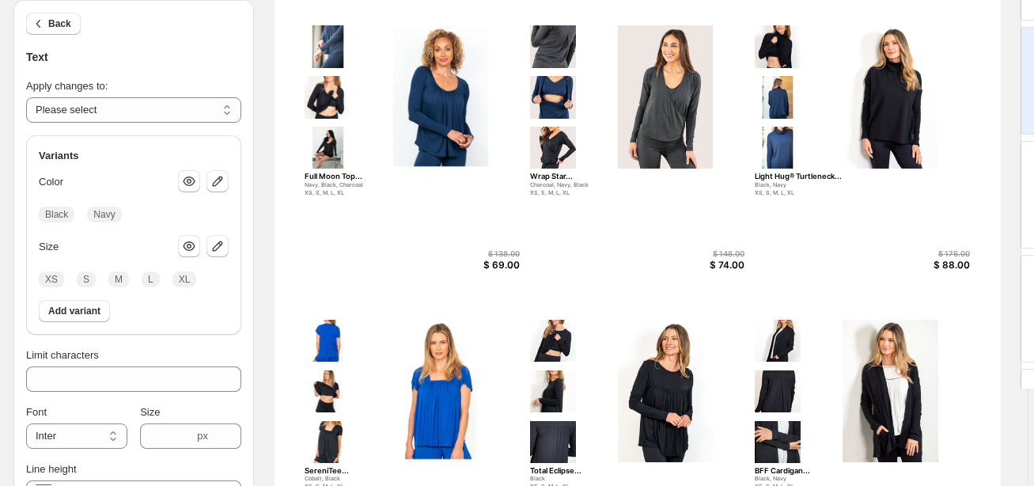
scroll to position [457, 6]
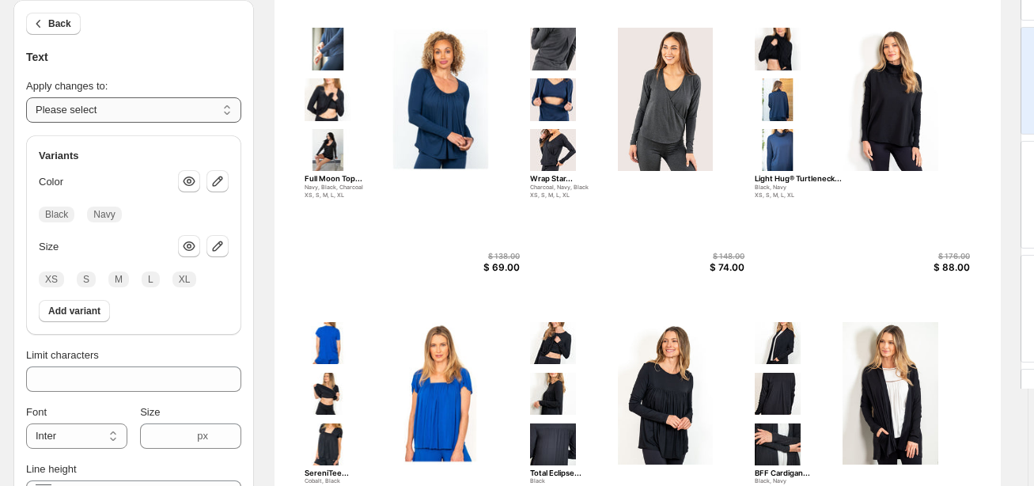
click at [115, 111] on select "**********" at bounding box center [133, 109] width 215 height 25
select select "**********"
click at [26, 97] on select "**********" at bounding box center [133, 109] width 215 height 25
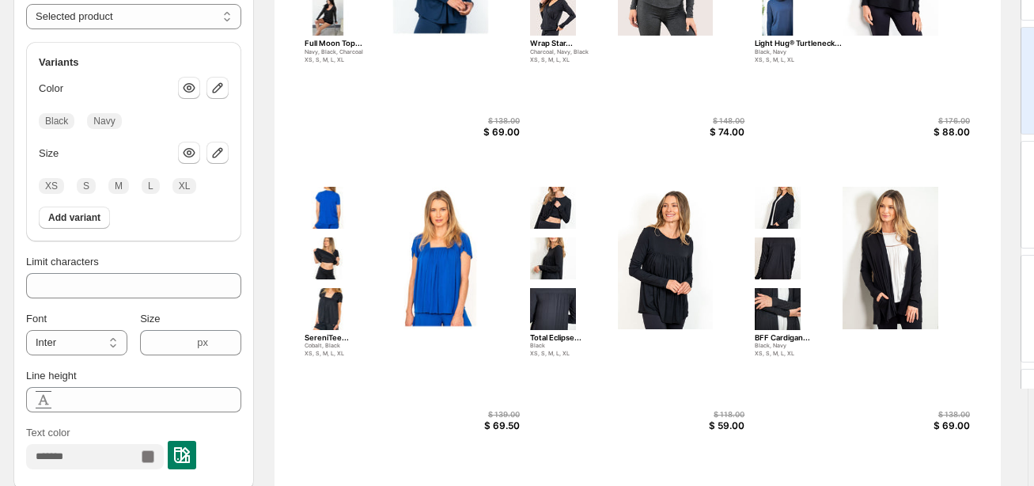
scroll to position [598, 6]
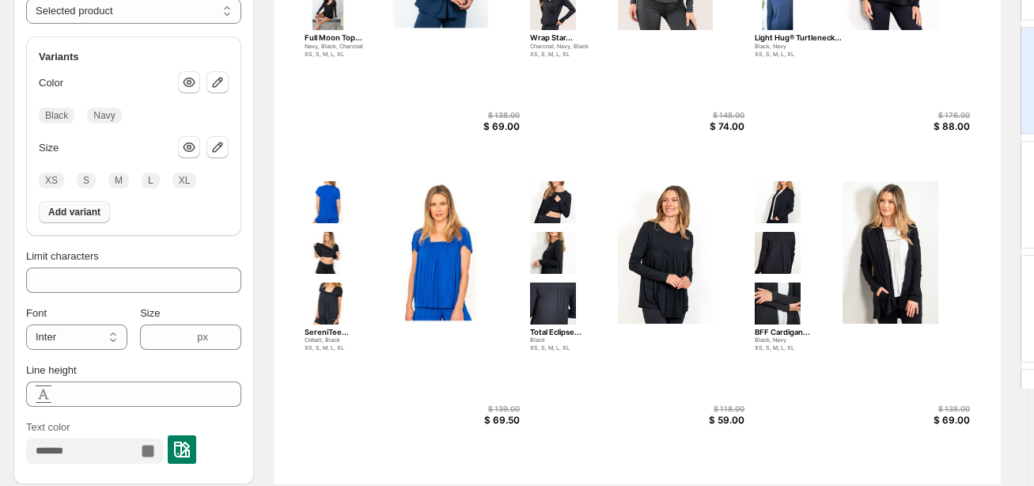
click at [89, 211] on span "Add variant" at bounding box center [74, 212] width 52 height 13
click at [81, 205] on button "Add variant" at bounding box center [74, 212] width 71 height 22
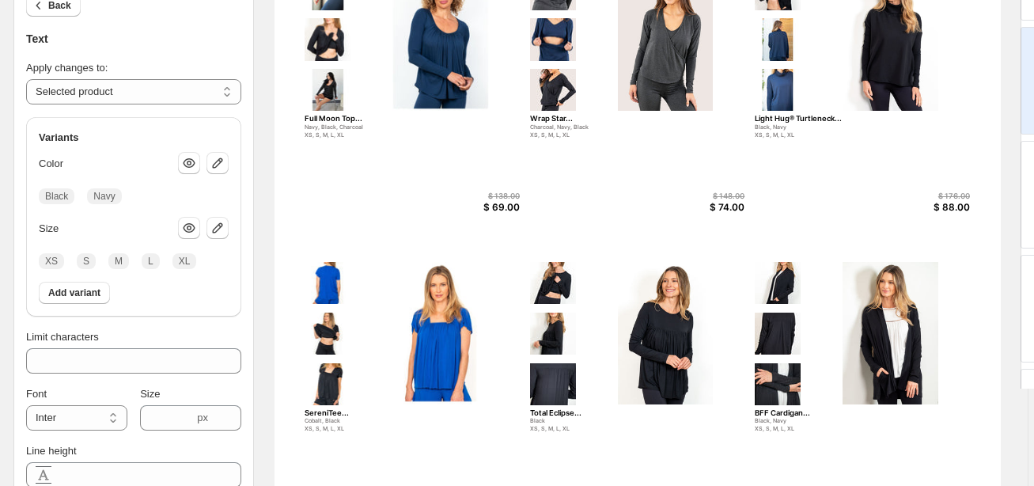
scroll to position [457, 6]
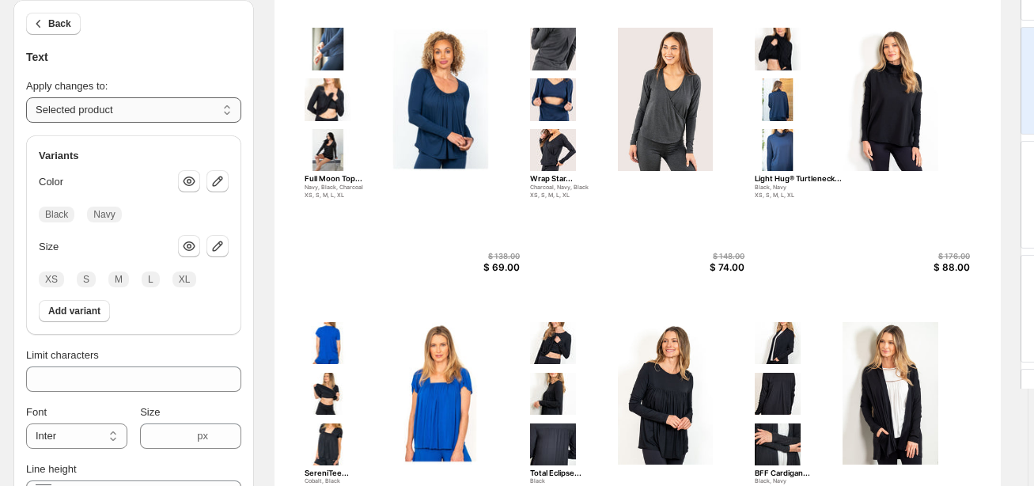
click at [138, 101] on select "**********" at bounding box center [133, 109] width 215 height 25
click at [26, 97] on select "**********" at bounding box center [133, 109] width 215 height 25
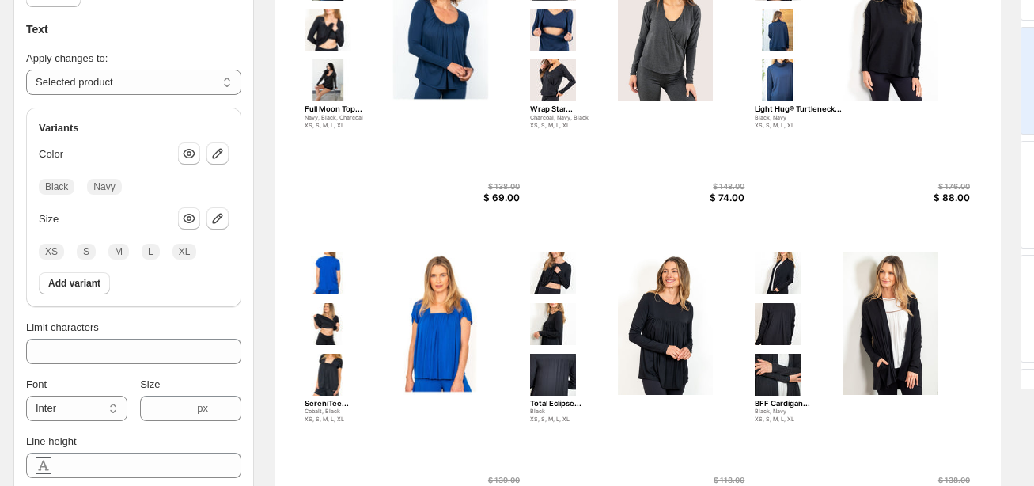
scroll to position [540, 6]
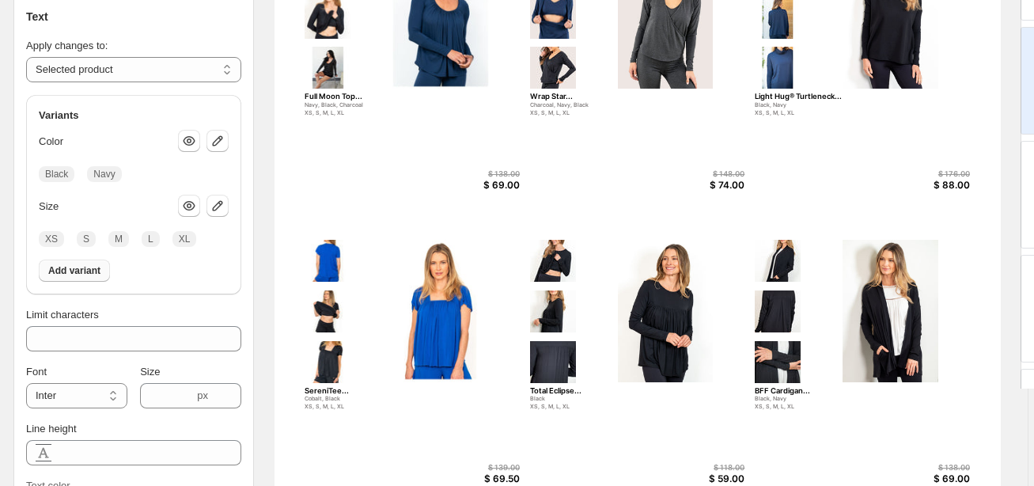
click at [78, 271] on span "Add variant" at bounding box center [74, 270] width 52 height 13
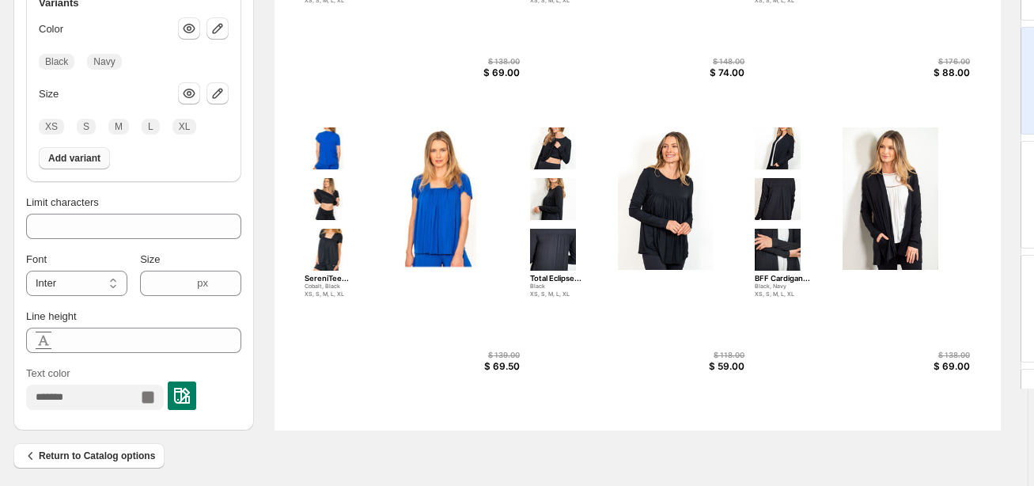
scroll to position [655, 6]
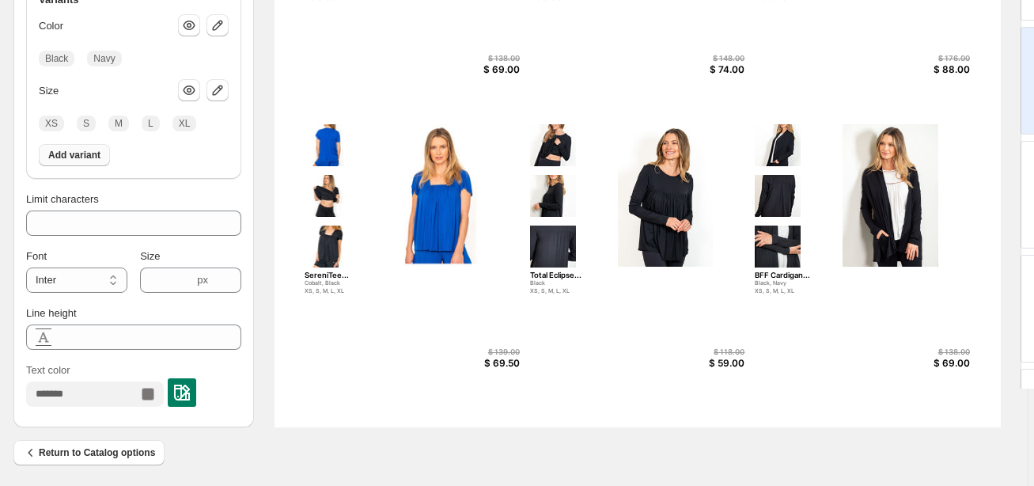
click at [86, 156] on span "Add variant" at bounding box center [74, 155] width 52 height 13
click at [217, 89] on icon "button" at bounding box center [218, 90] width 16 height 16
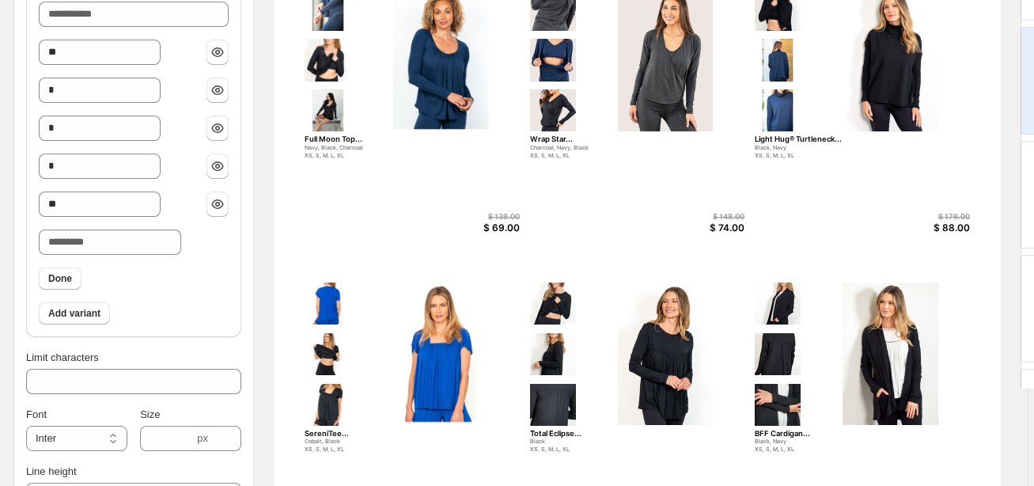
scroll to position [541, 6]
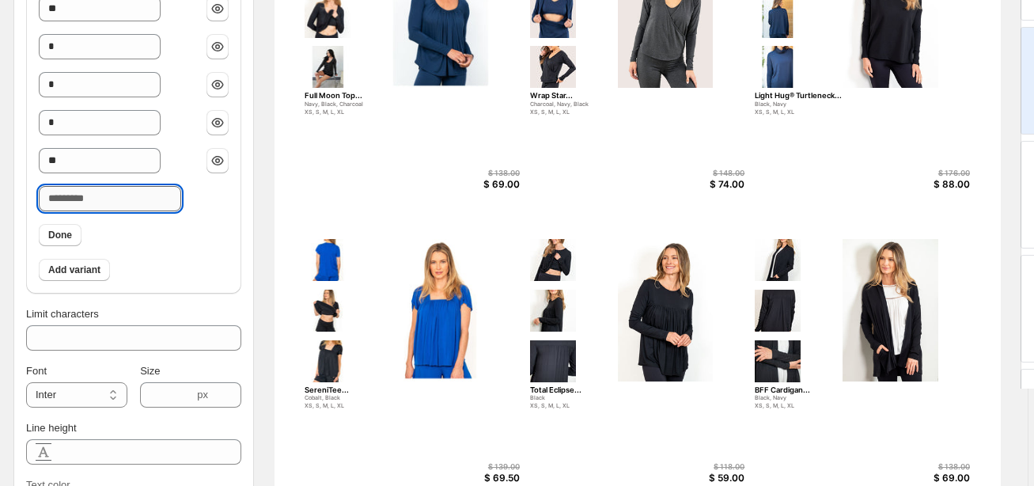
click at [107, 196] on input "Size" at bounding box center [110, 198] width 142 height 25
type input "*********"
click at [63, 230] on span "Done" at bounding box center [60, 235] width 24 height 13
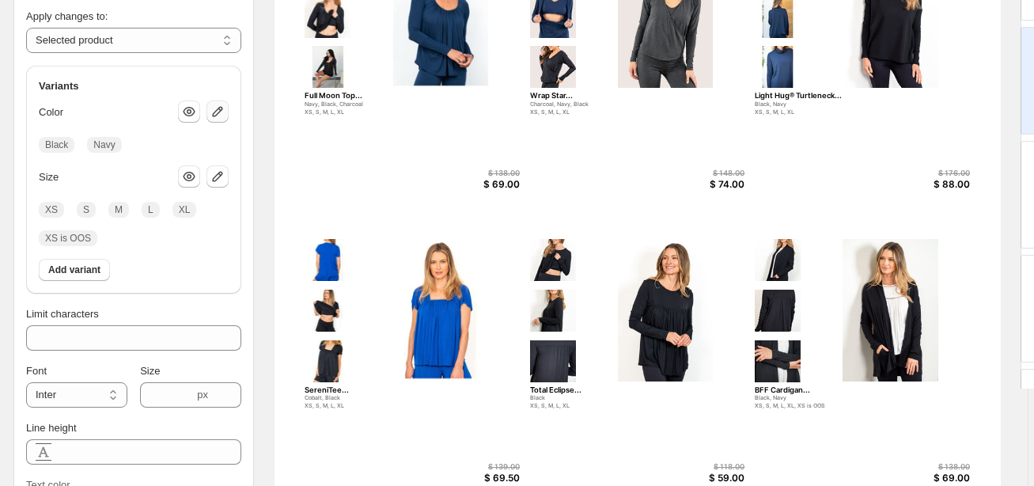
click at [211, 116] on icon "button" at bounding box center [218, 112] width 16 height 16
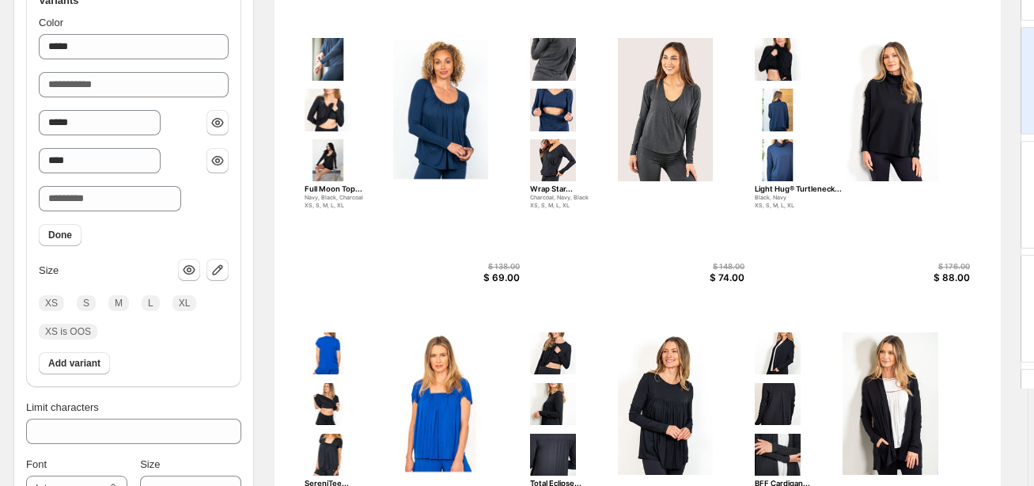
scroll to position [443, 6]
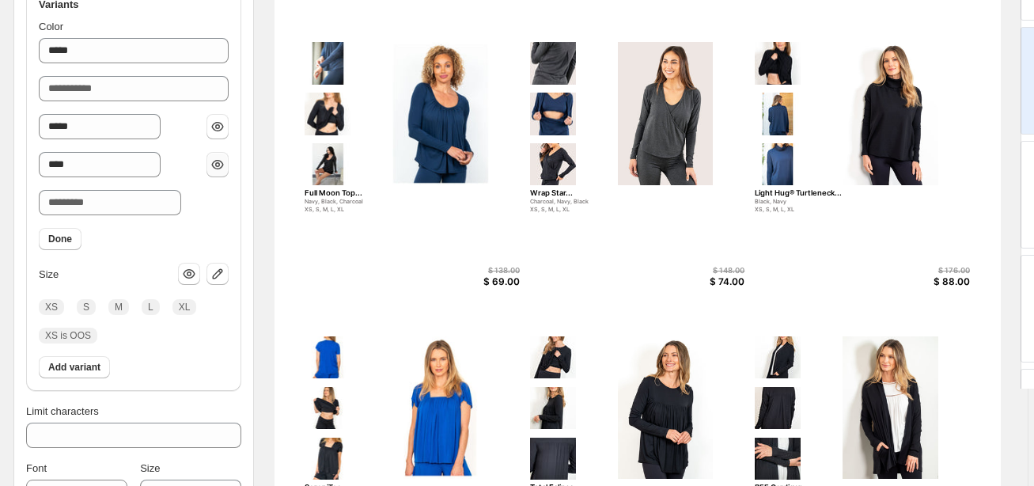
click at [218, 163] on icon "button" at bounding box center [218, 165] width 16 height 16
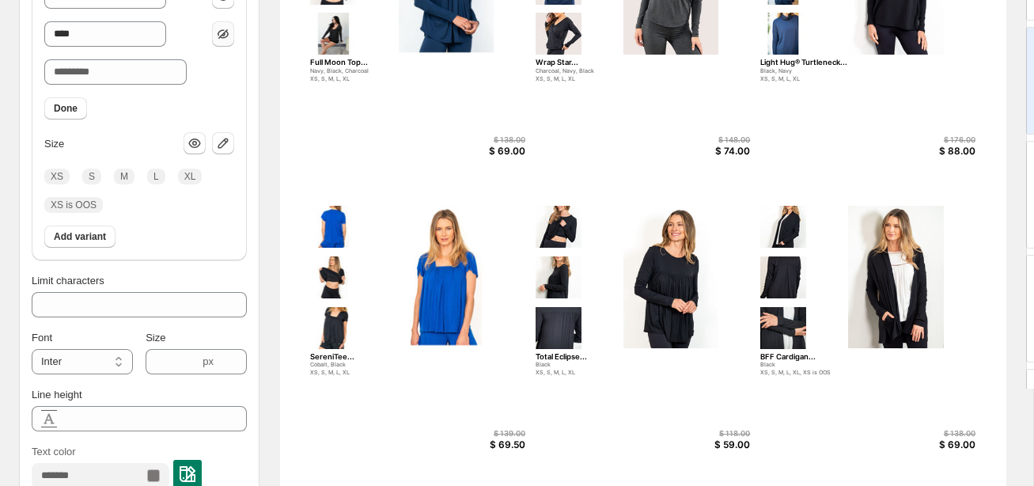
scroll to position [573, 0]
click at [802, 245] on img at bounding box center [784, 228] width 46 height 42
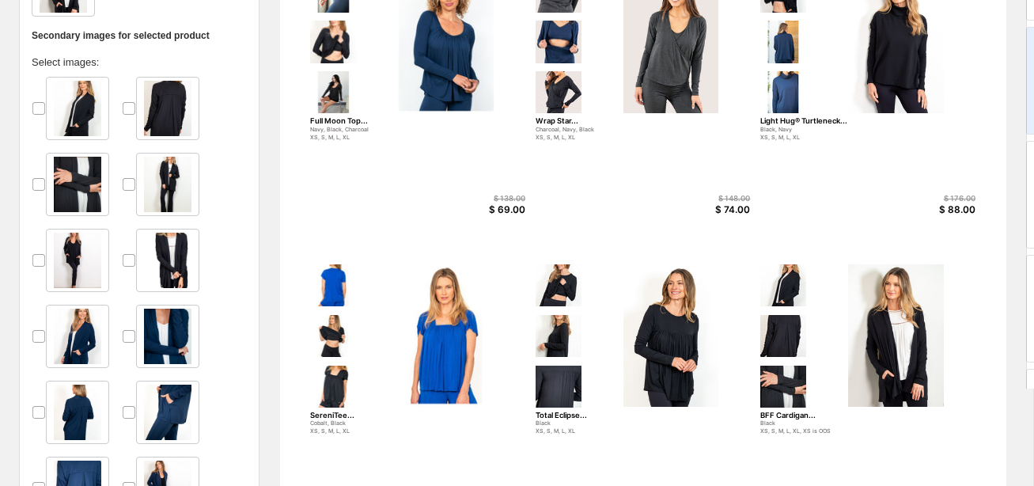
scroll to position [513, 0]
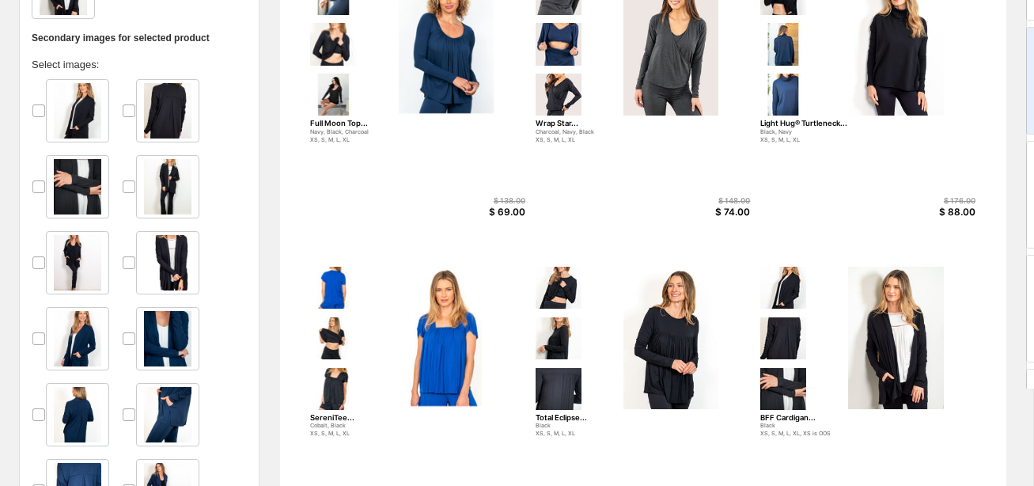
click at [856, 327] on img at bounding box center [896, 338] width 158 height 142
select select "*******"
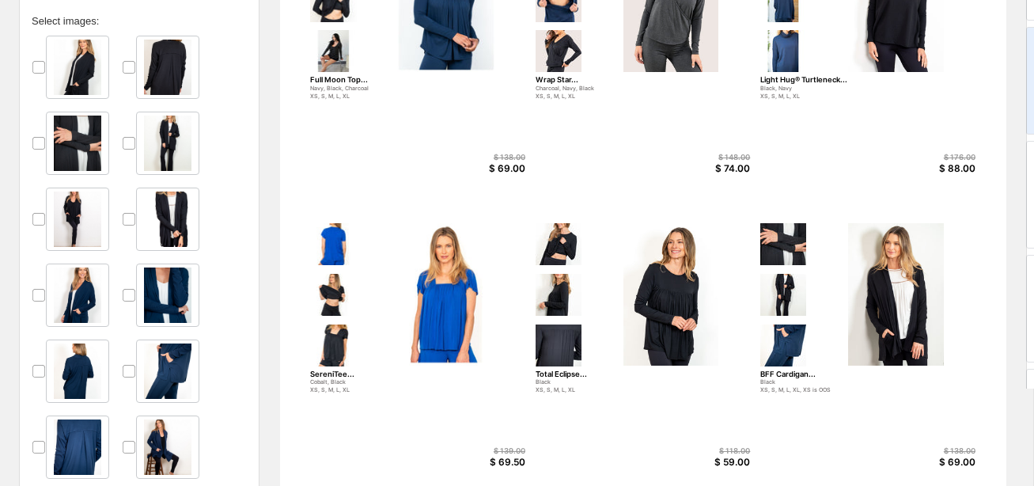
scroll to position [559, 0]
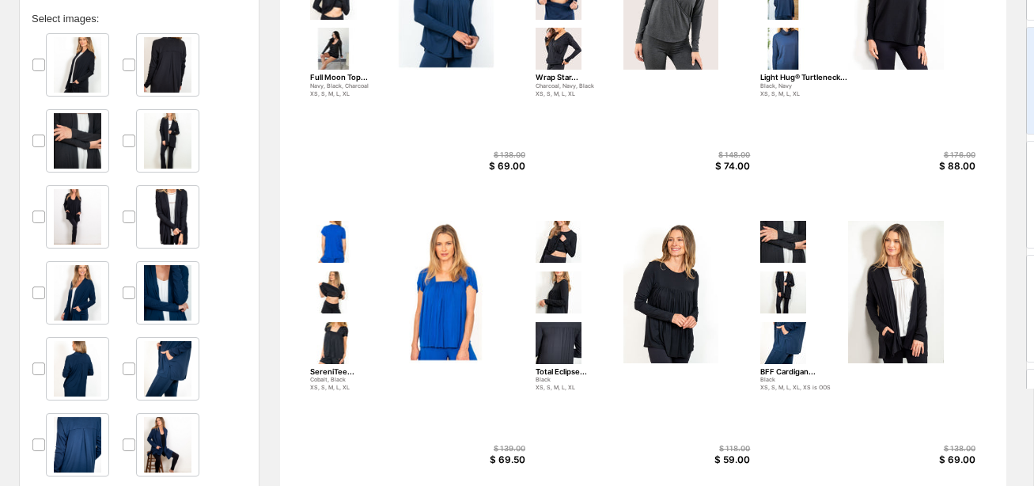
click at [46, 448] on div at bounding box center [77, 444] width 63 height 63
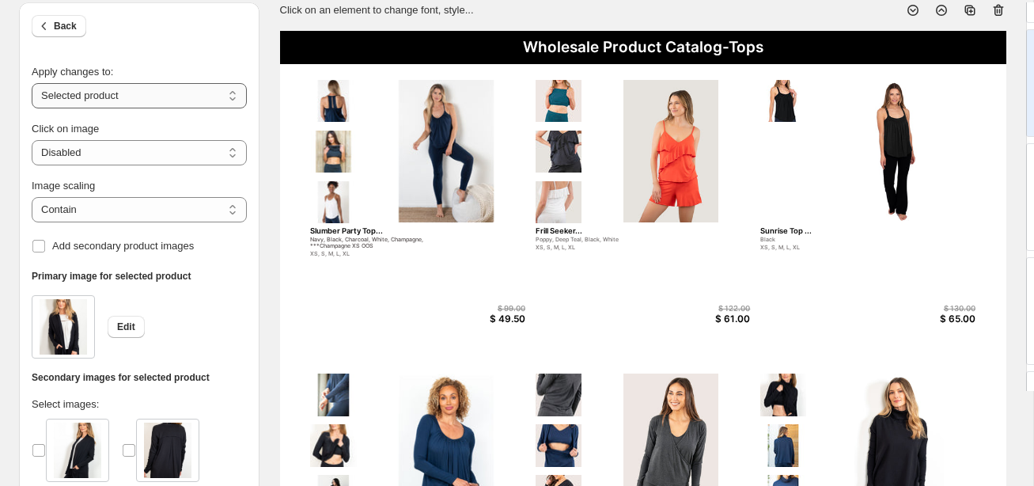
scroll to position [0, 0]
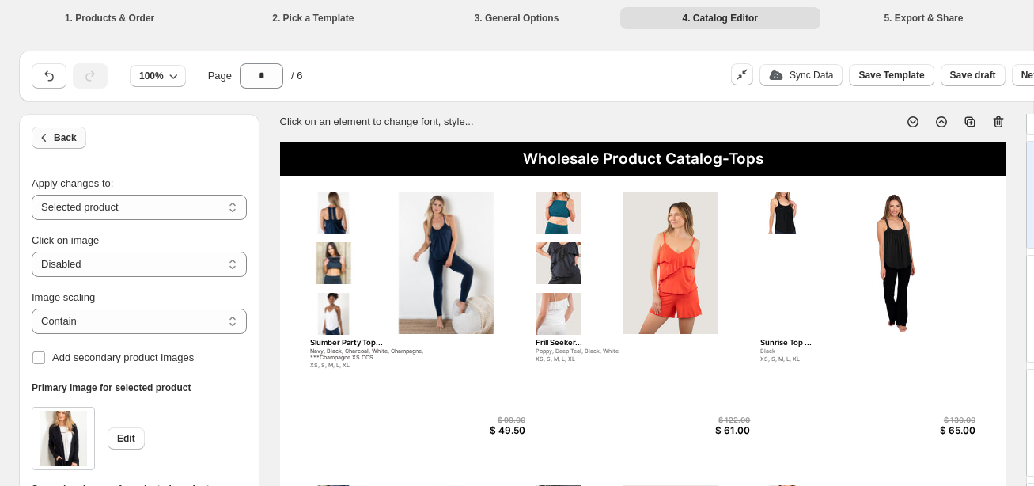
click at [51, 131] on icon "button" at bounding box center [44, 138] width 16 height 16
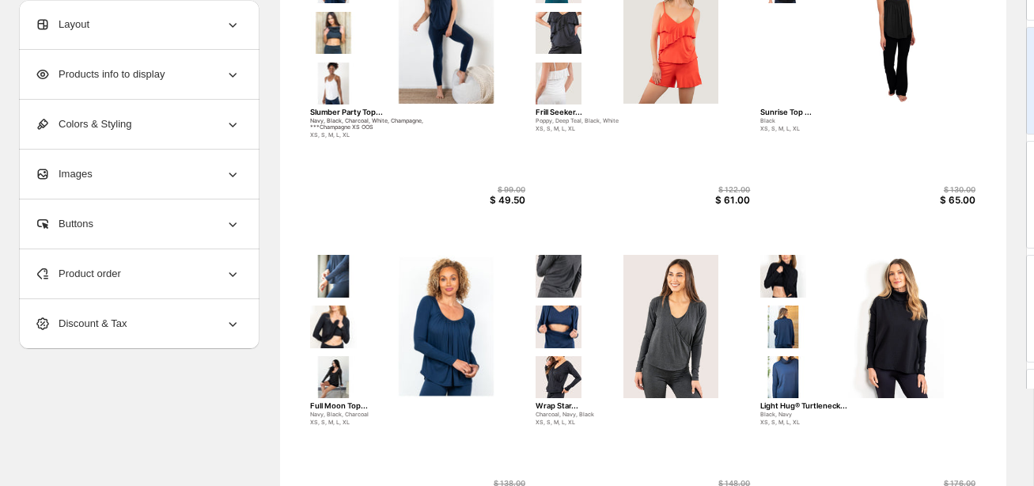
scroll to position [234, 0]
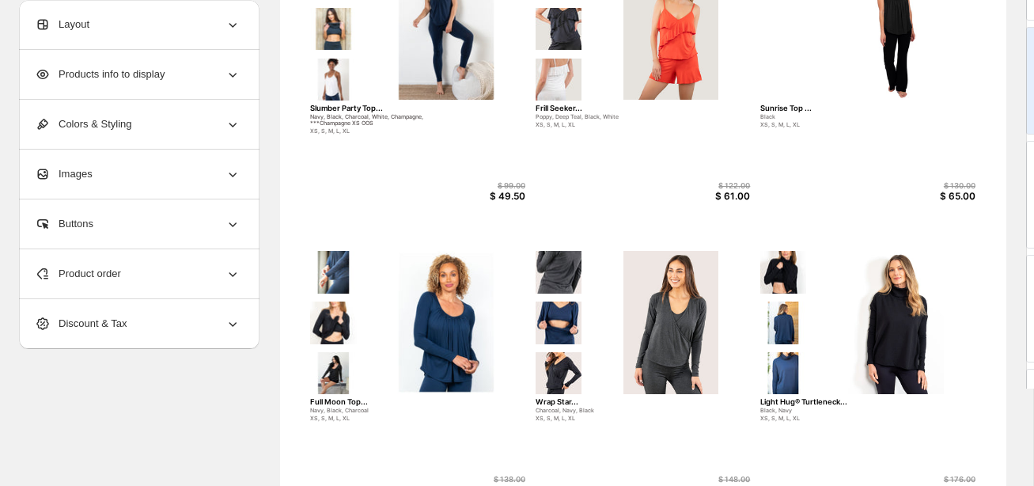
click at [173, 252] on div "Product order" at bounding box center [138, 273] width 206 height 49
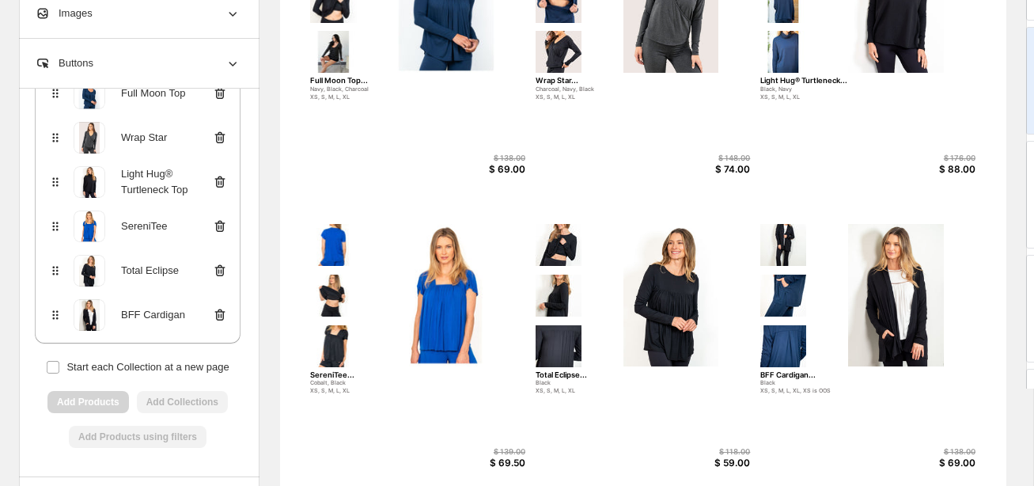
scroll to position [557, 0]
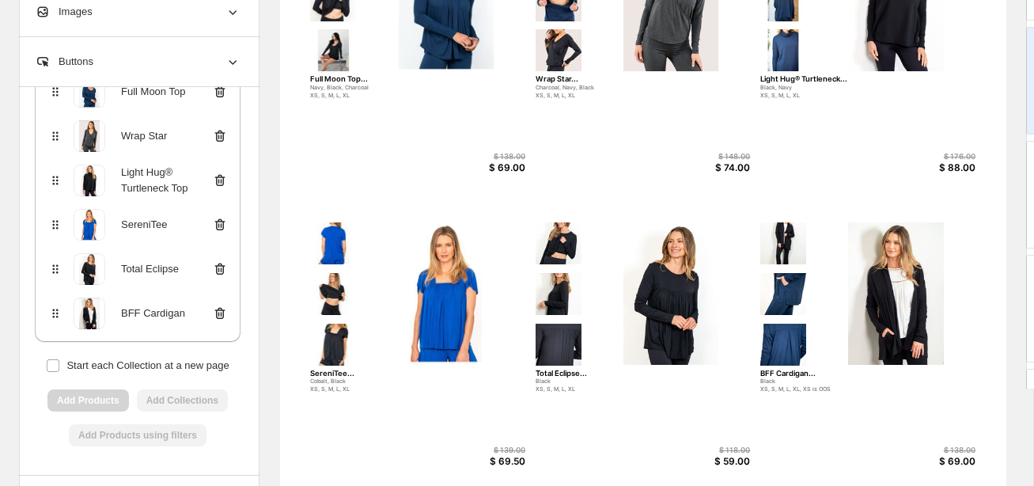
click at [221, 309] on icon at bounding box center [220, 313] width 10 height 12
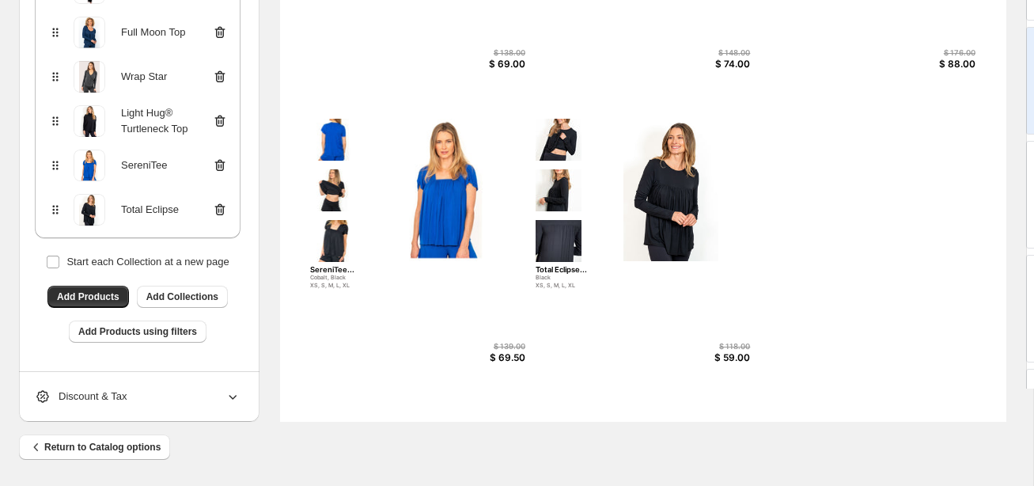
scroll to position [661, 106]
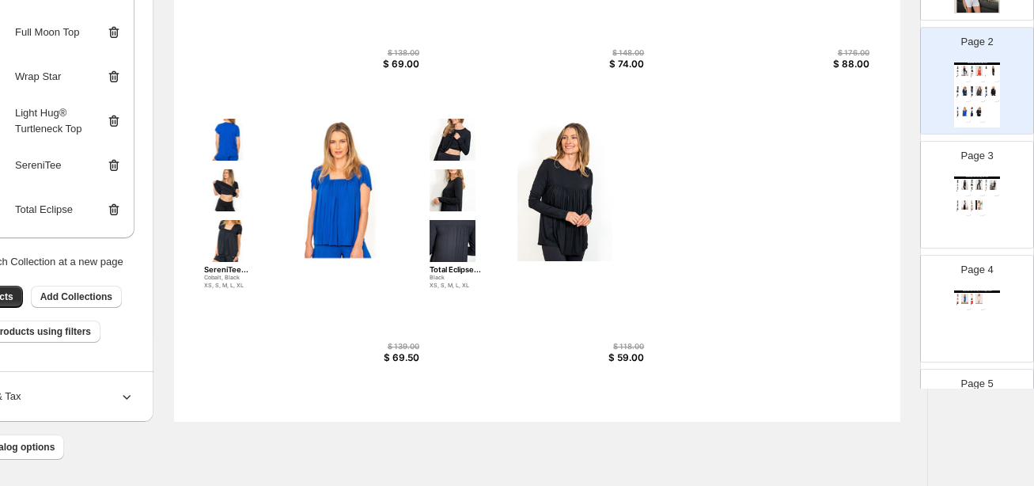
click at [856, 193] on div "Wholesale Product Catalog-Bottoms Happy Hour Pant ... Black, Navy XS, S, M, L, …" at bounding box center [977, 208] width 46 height 65
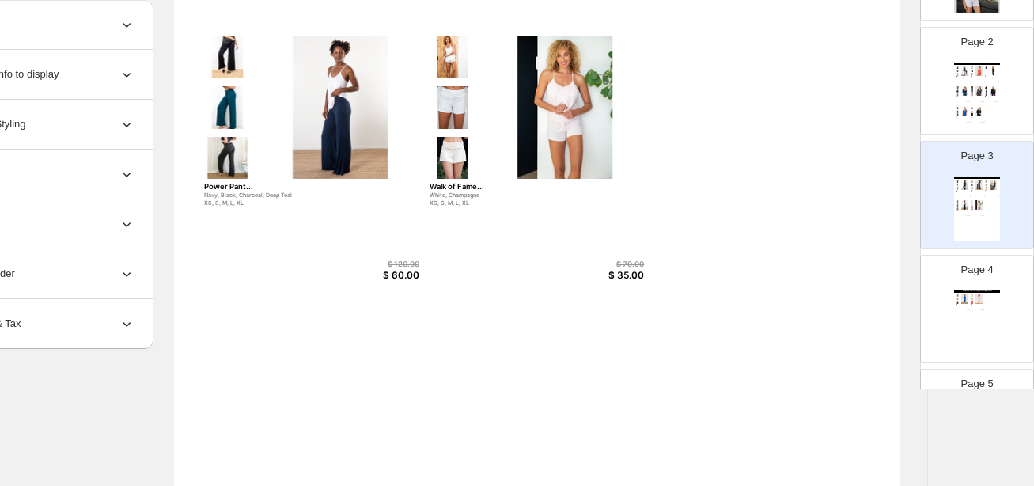
scroll to position [443, 106]
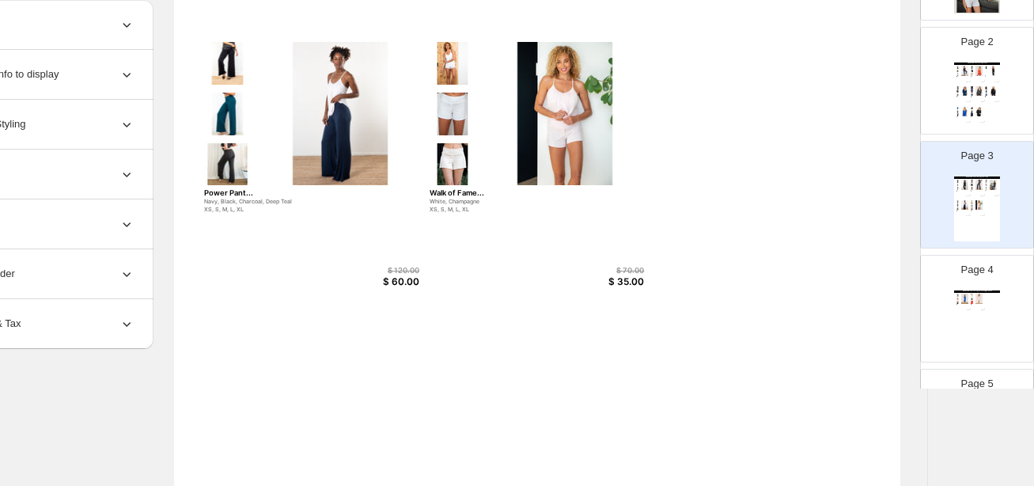
click at [856, 321] on div "Wholesale Product Catalog-Dresses/Nightgowns Lover Nightgown... Cobalt, Deep Te…" at bounding box center [977, 322] width 46 height 65
type input "*"
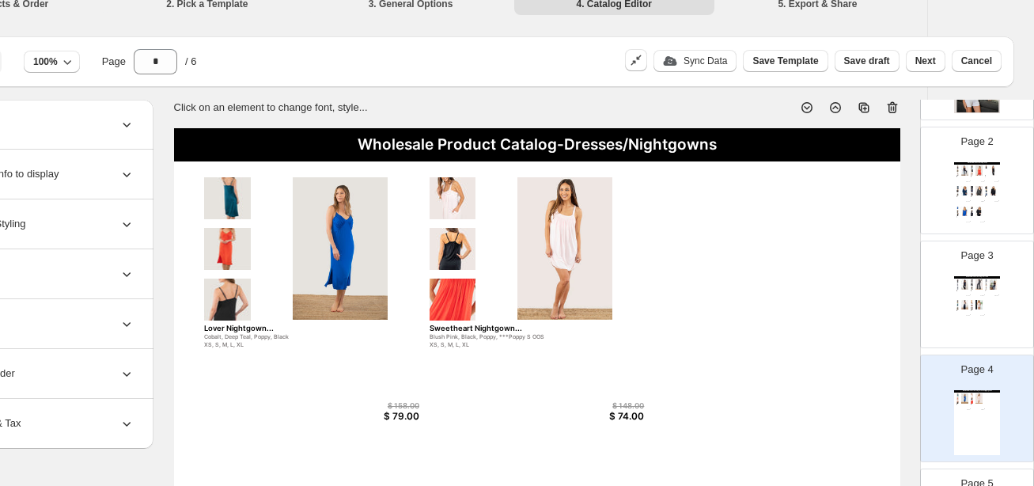
scroll to position [0, 106]
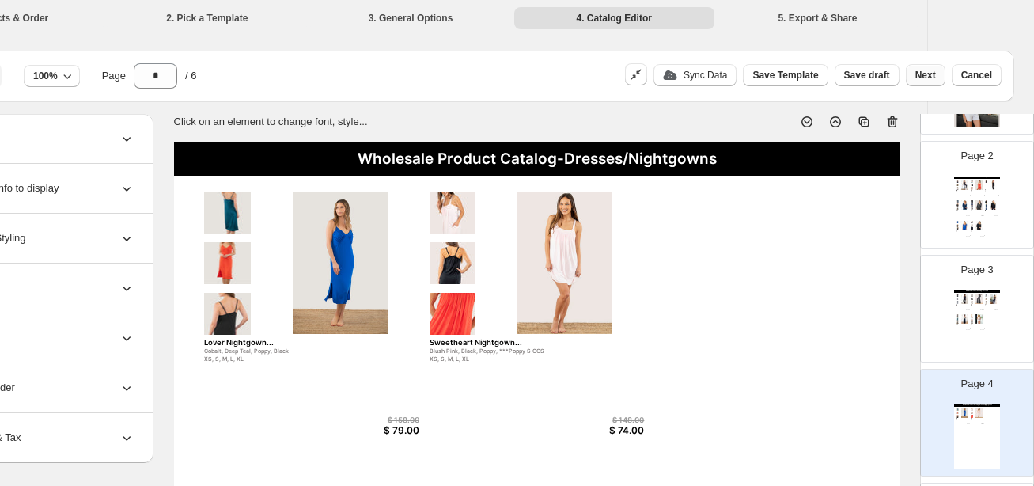
click at [856, 74] on span "Next" at bounding box center [926, 75] width 21 height 13
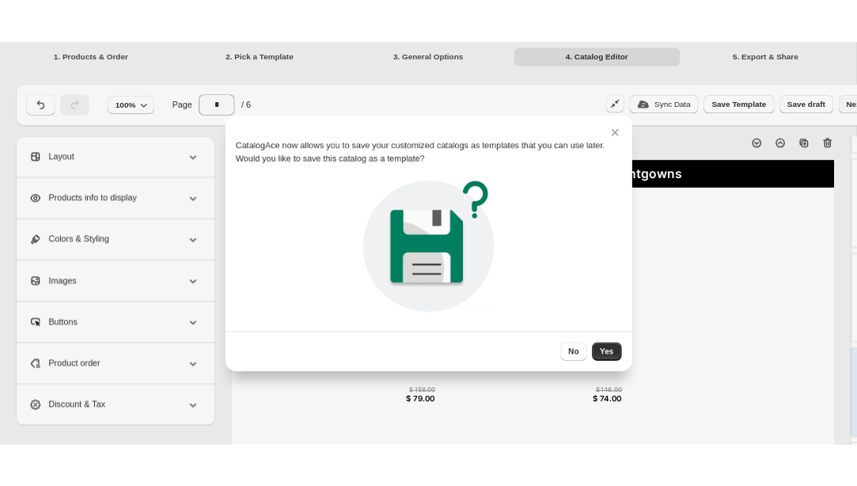
scroll to position [0, 0]
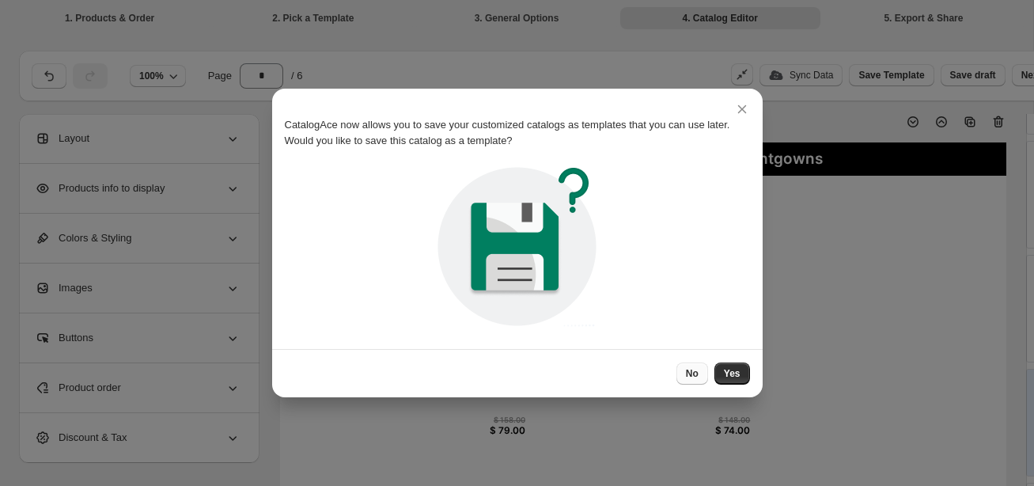
click at [691, 369] on span "No" at bounding box center [692, 373] width 13 height 13
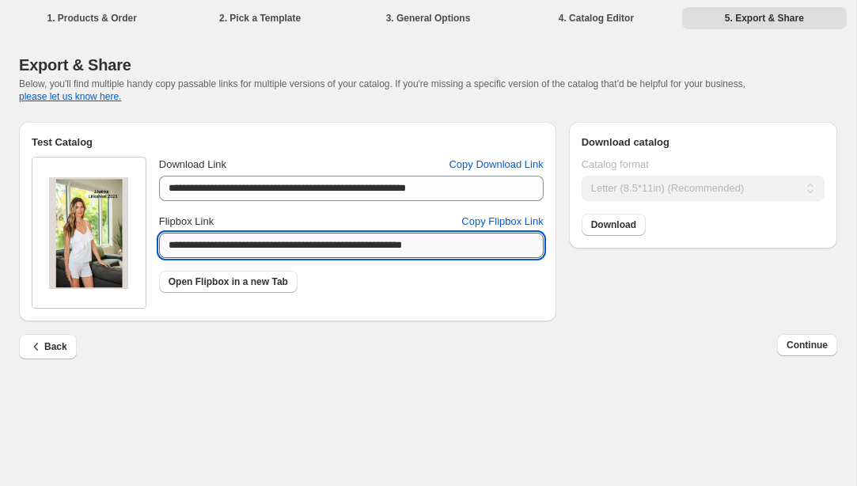
click at [493, 243] on input "**********" at bounding box center [351, 245] width 385 height 25
drag, startPoint x: 166, startPoint y: 245, endPoint x: 499, endPoint y: 244, distance: 333.2
click at [499, 244] on input "**********" at bounding box center [351, 245] width 385 height 25
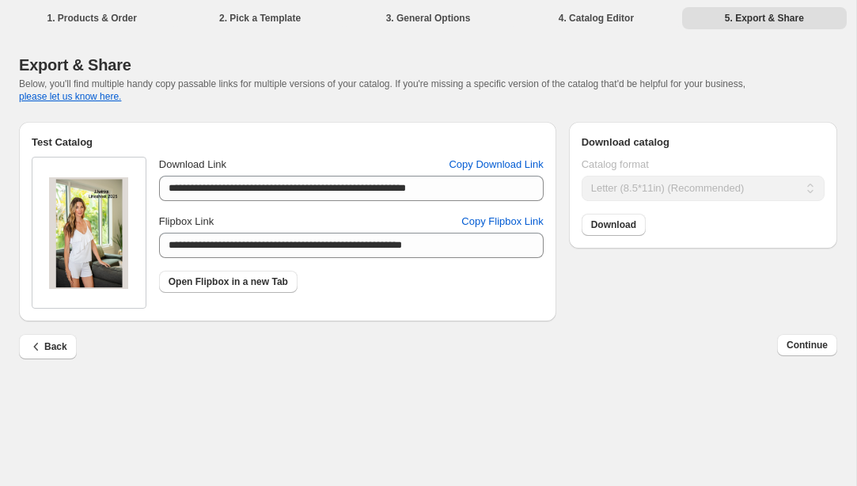
click at [575, 295] on div "**********" at bounding box center [421, 244] width 831 height 271
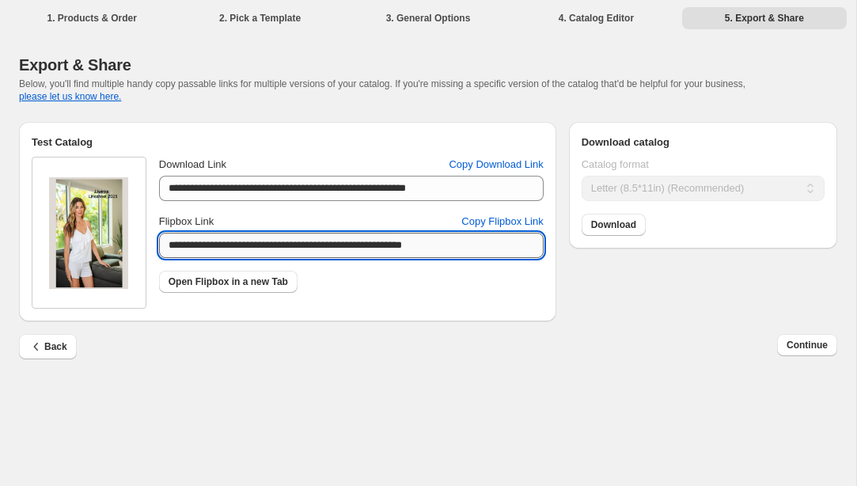
click at [218, 245] on input "**********" at bounding box center [351, 245] width 385 height 25
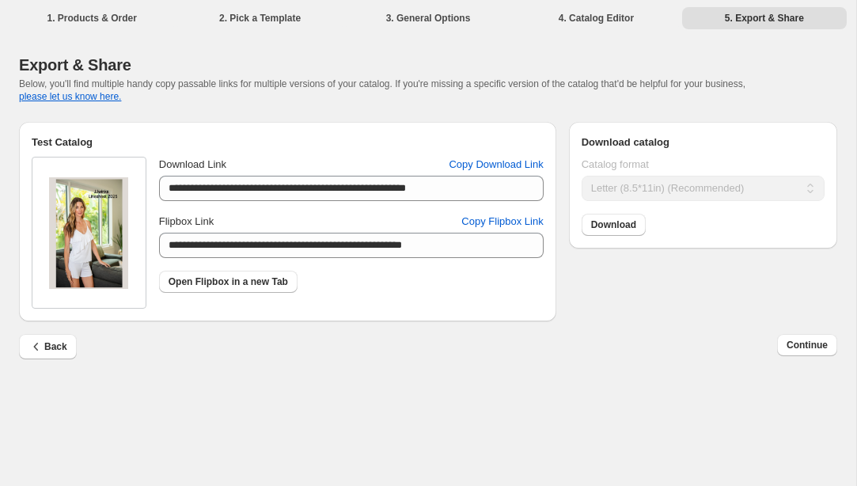
click at [223, 207] on div "**********" at bounding box center [351, 218] width 385 height 149
